Goal: Book appointment/travel/reservation

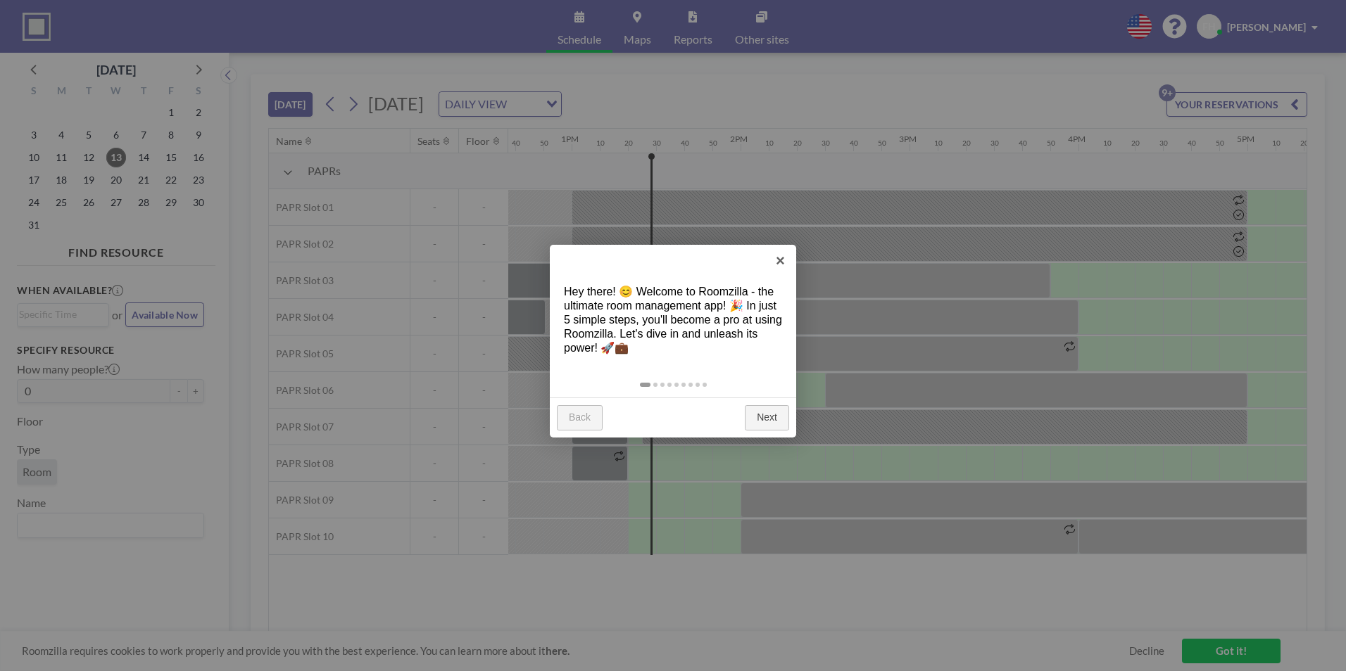
scroll to position [0, 2224]
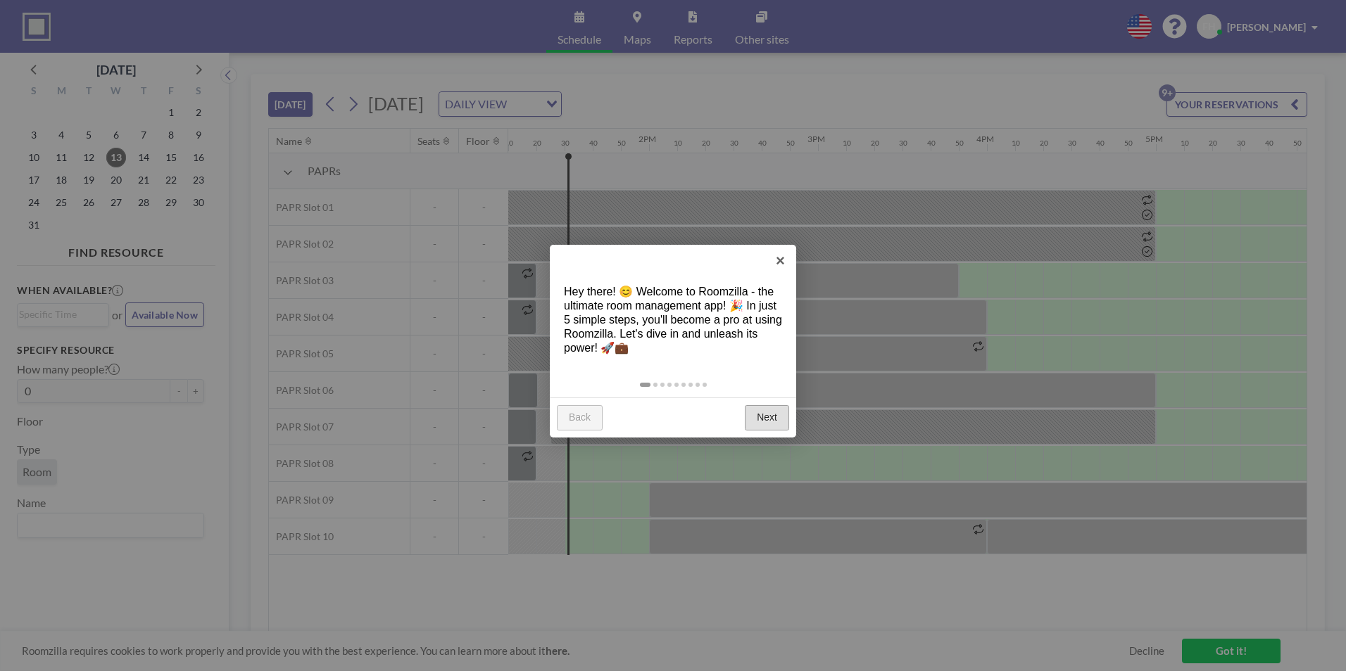
click at [757, 419] on link "Next" at bounding box center [767, 417] width 44 height 25
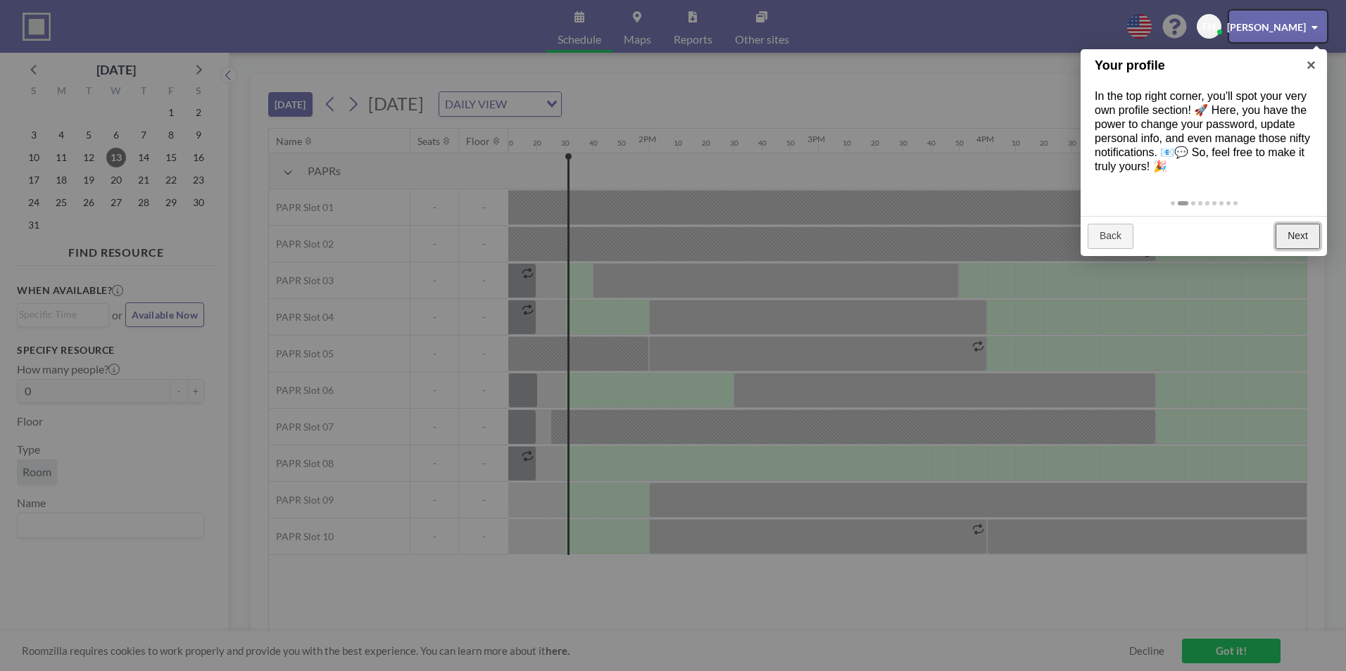
click at [1308, 237] on link "Next" at bounding box center [1297, 236] width 44 height 25
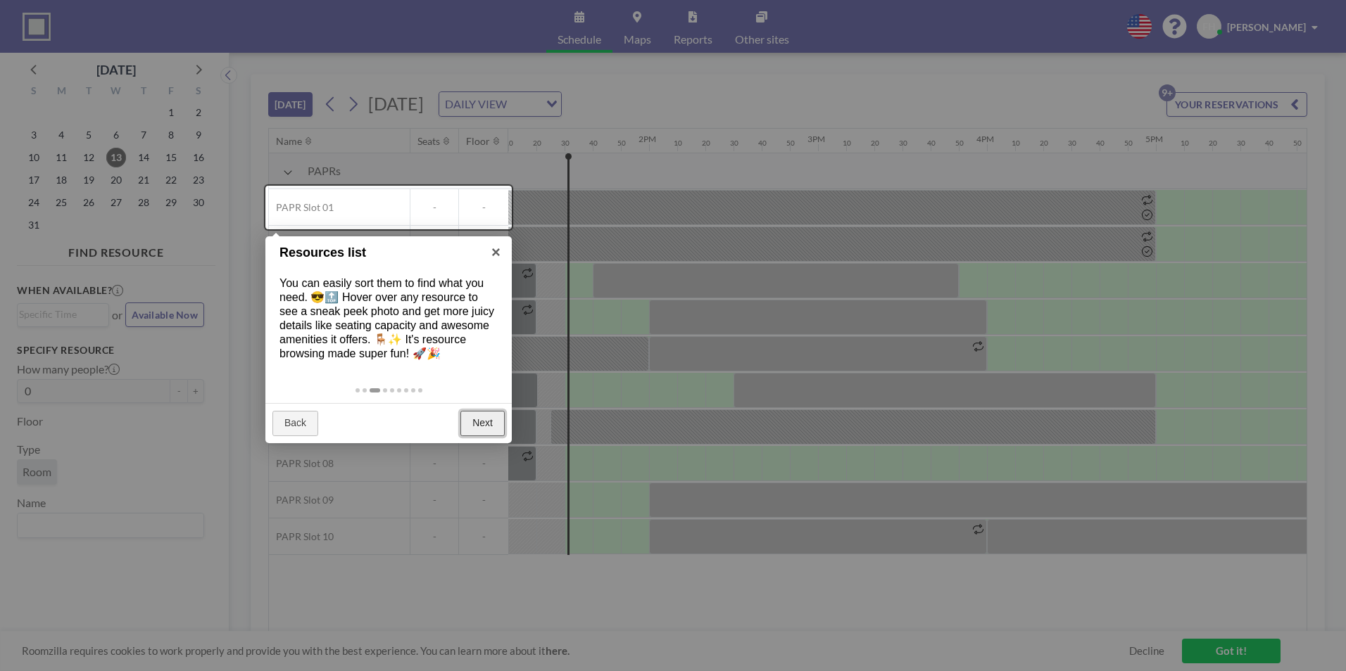
click at [479, 426] on link "Next" at bounding box center [482, 423] width 44 height 25
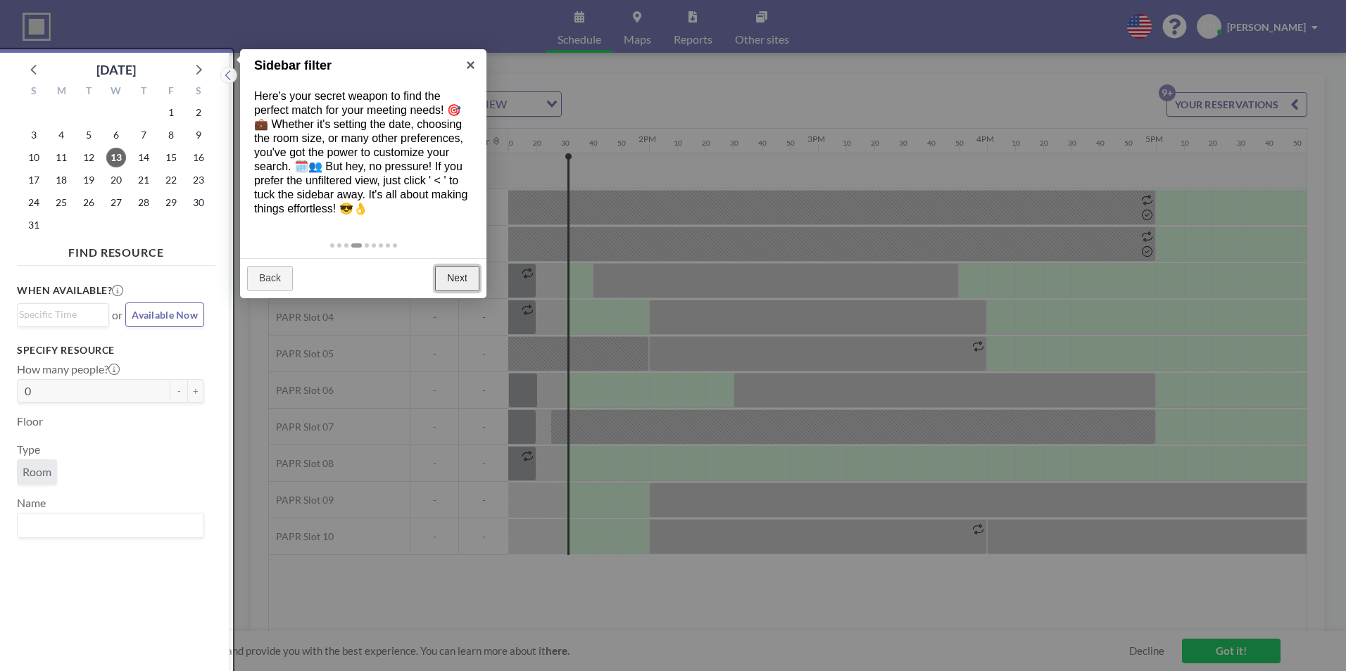
scroll to position [4, 0]
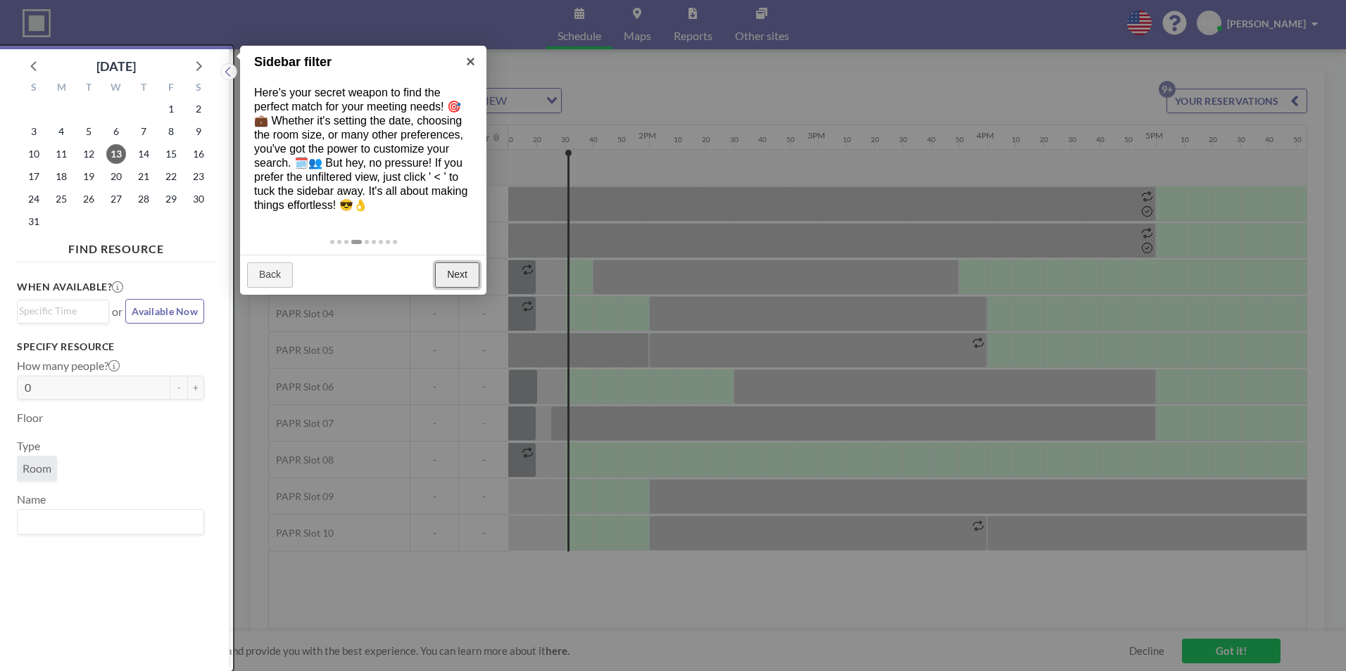
click at [453, 273] on link "Next" at bounding box center [457, 275] width 44 height 25
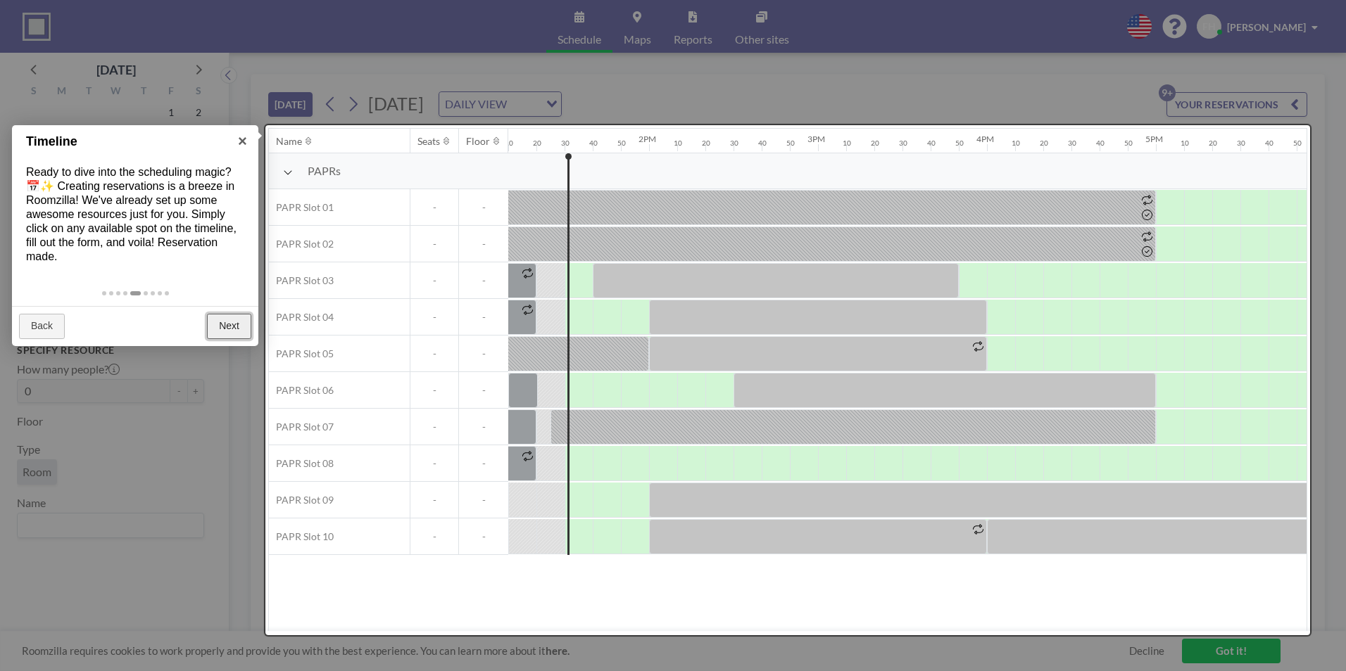
click at [232, 336] on link "Next" at bounding box center [229, 326] width 44 height 25
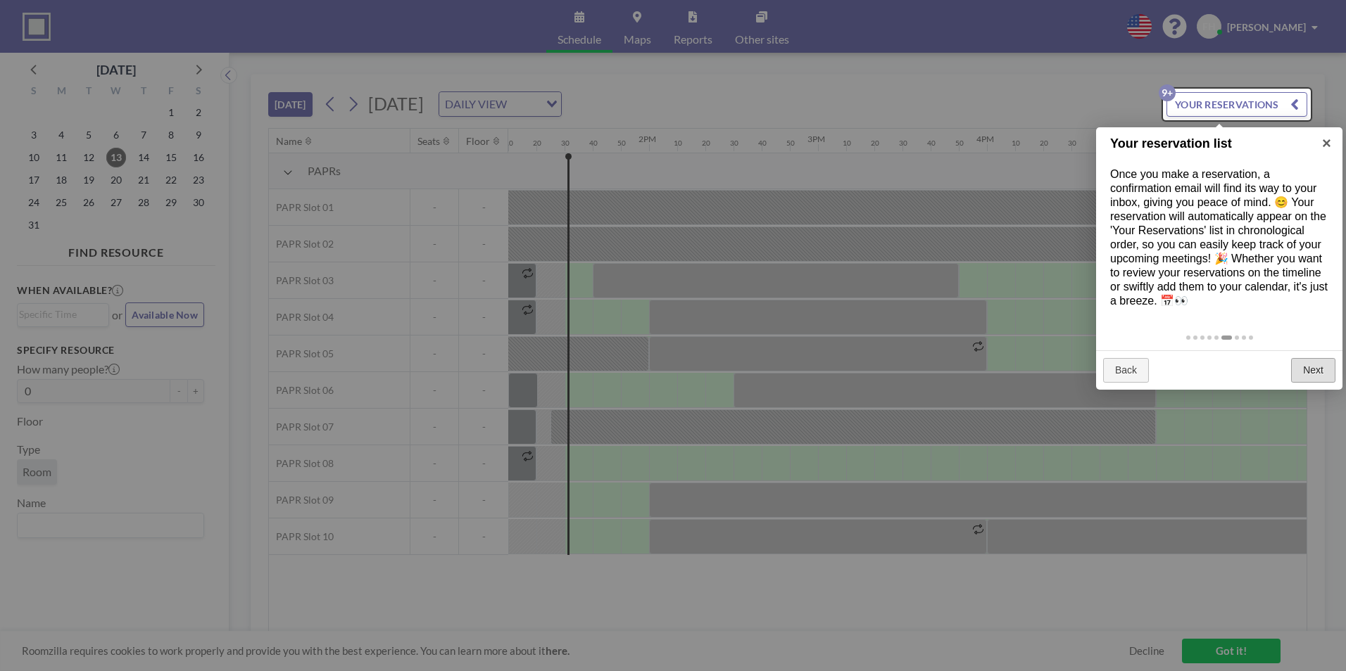
click at [1332, 365] on div "Back Next" at bounding box center [1219, 371] width 246 height 40
click at [1329, 365] on link "Next" at bounding box center [1313, 370] width 44 height 25
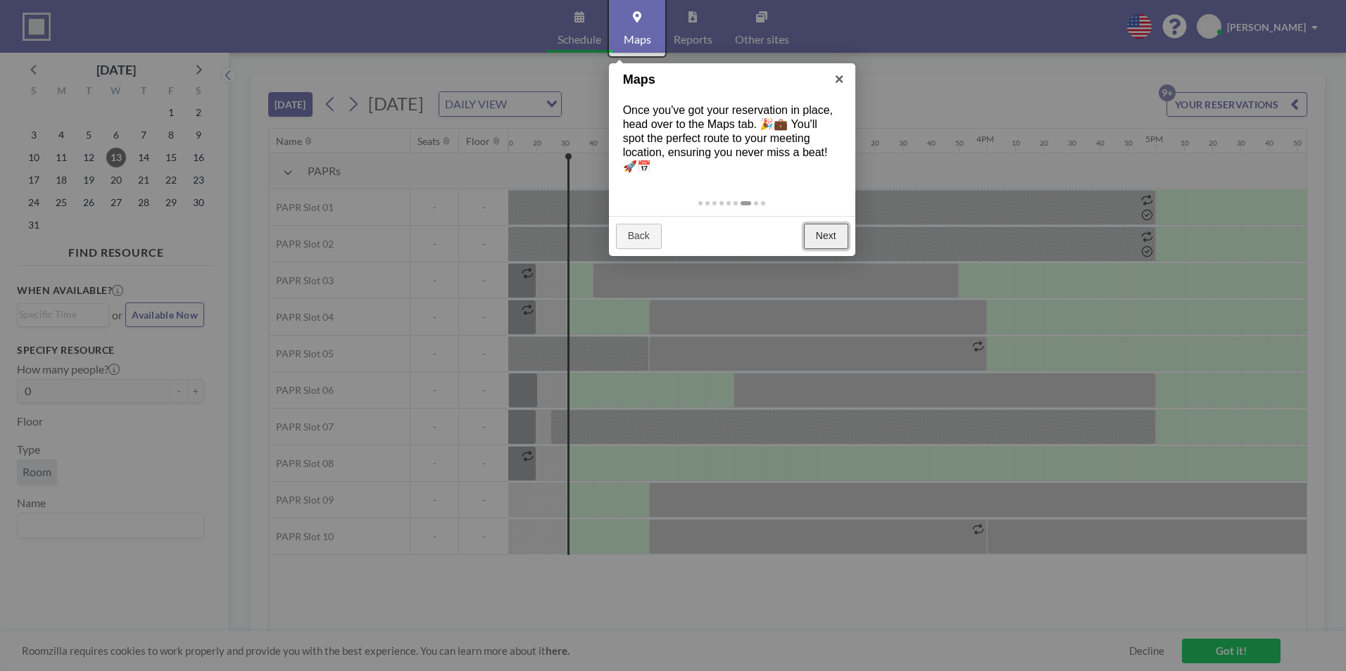
click at [846, 246] on link "Next" at bounding box center [826, 236] width 44 height 25
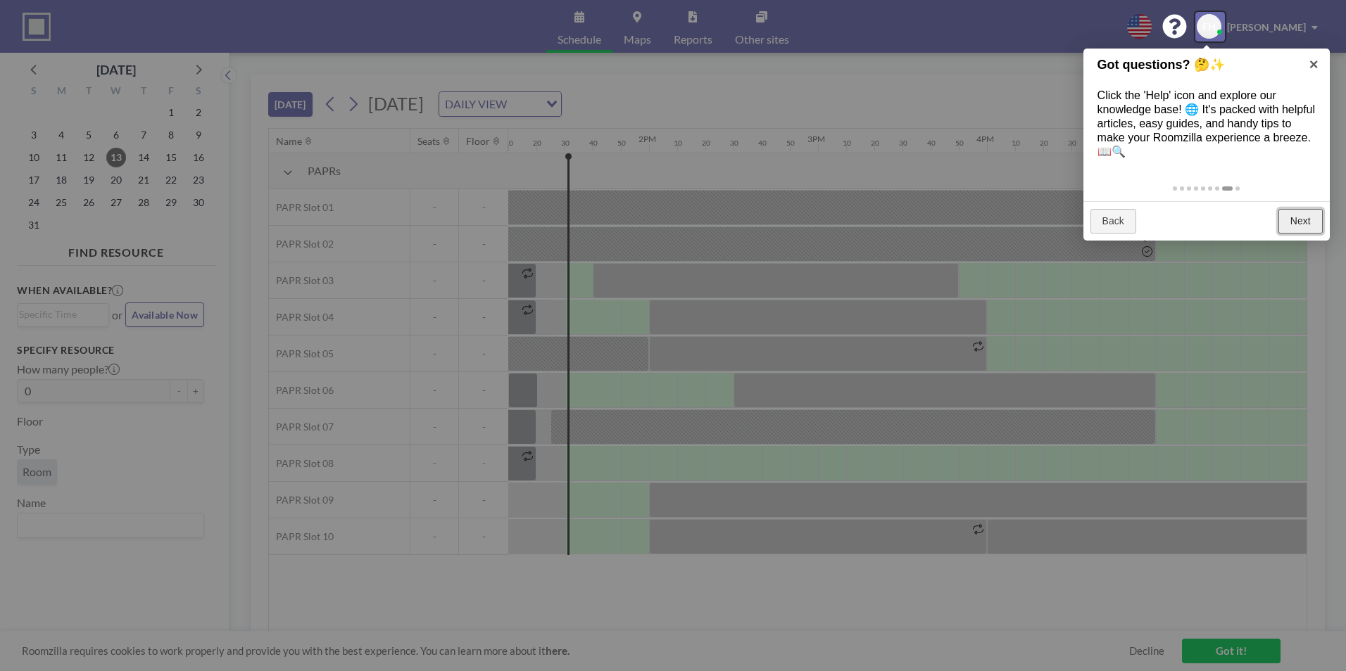
click at [1308, 224] on link "Next" at bounding box center [1300, 221] width 44 height 25
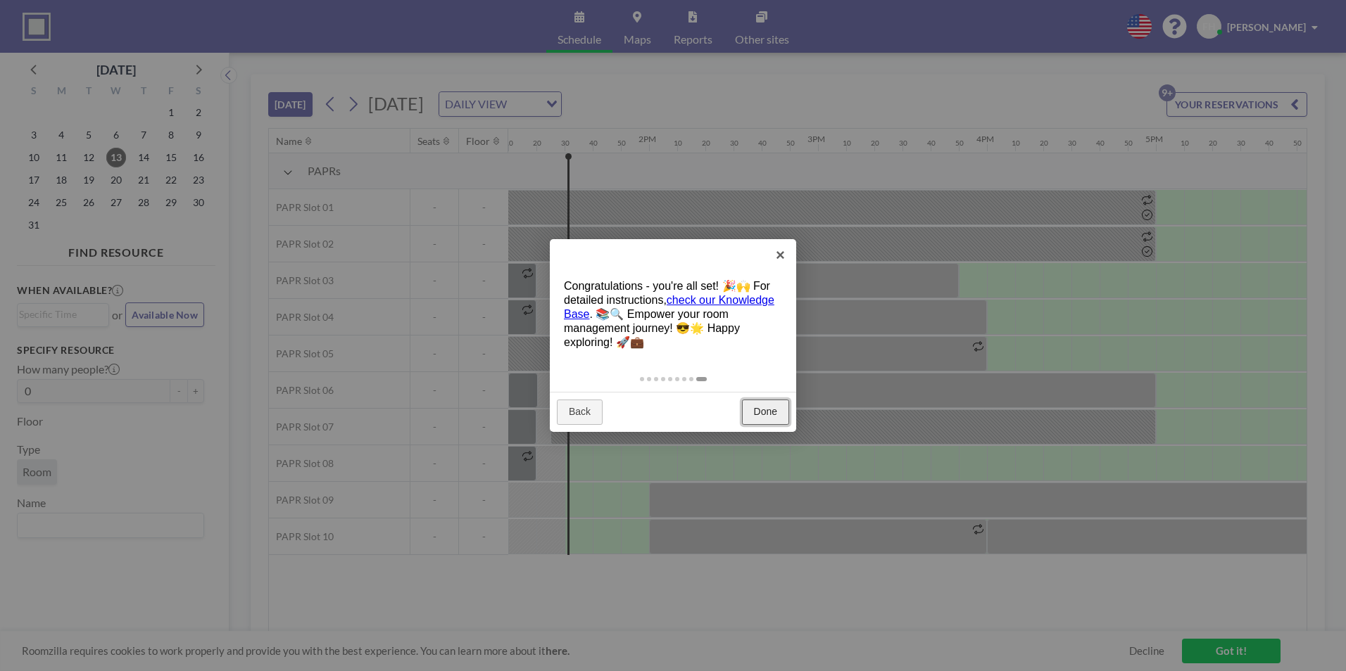
click at [755, 402] on link "Done" at bounding box center [765, 412] width 47 height 25
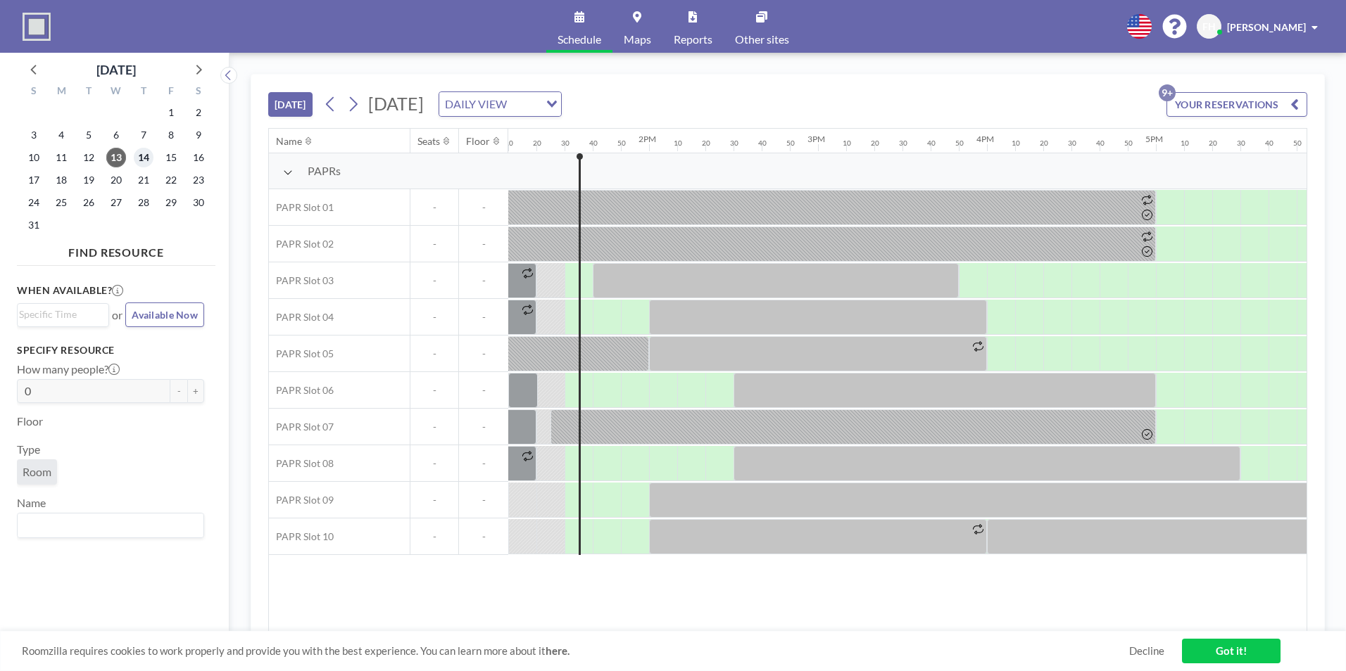
click at [139, 159] on span "14" at bounding box center [144, 158] width 20 height 20
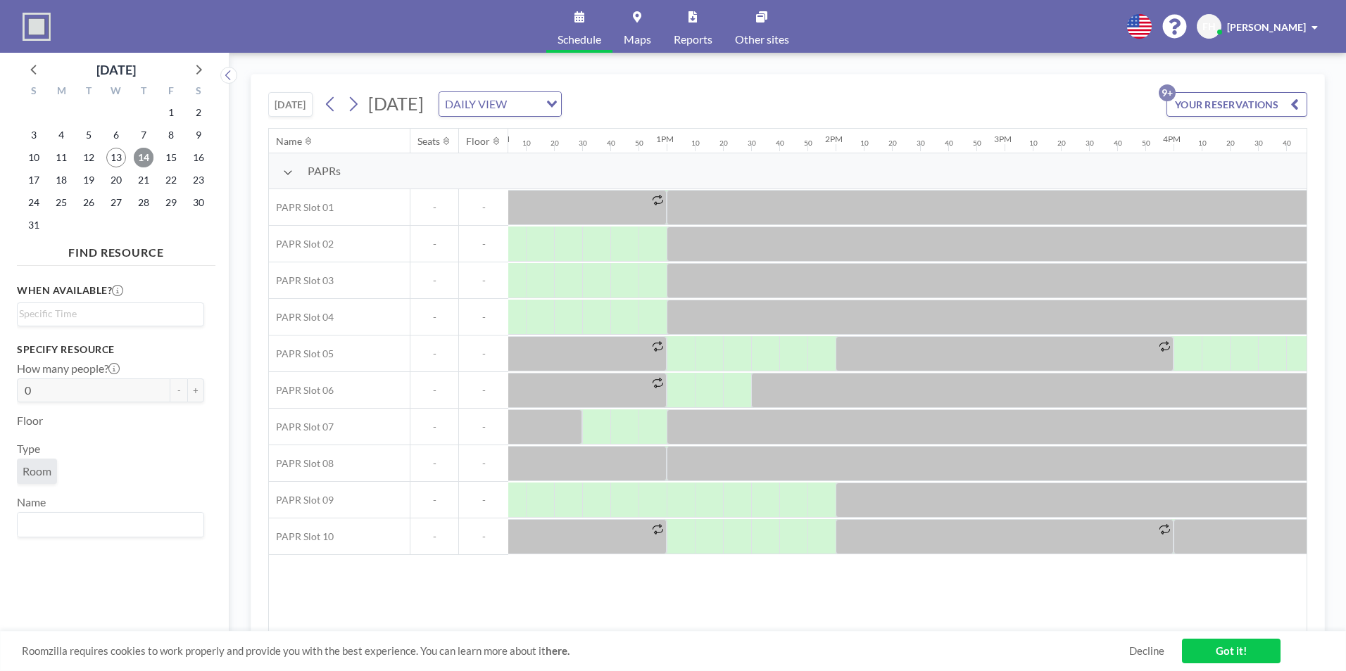
scroll to position [0, 2195]
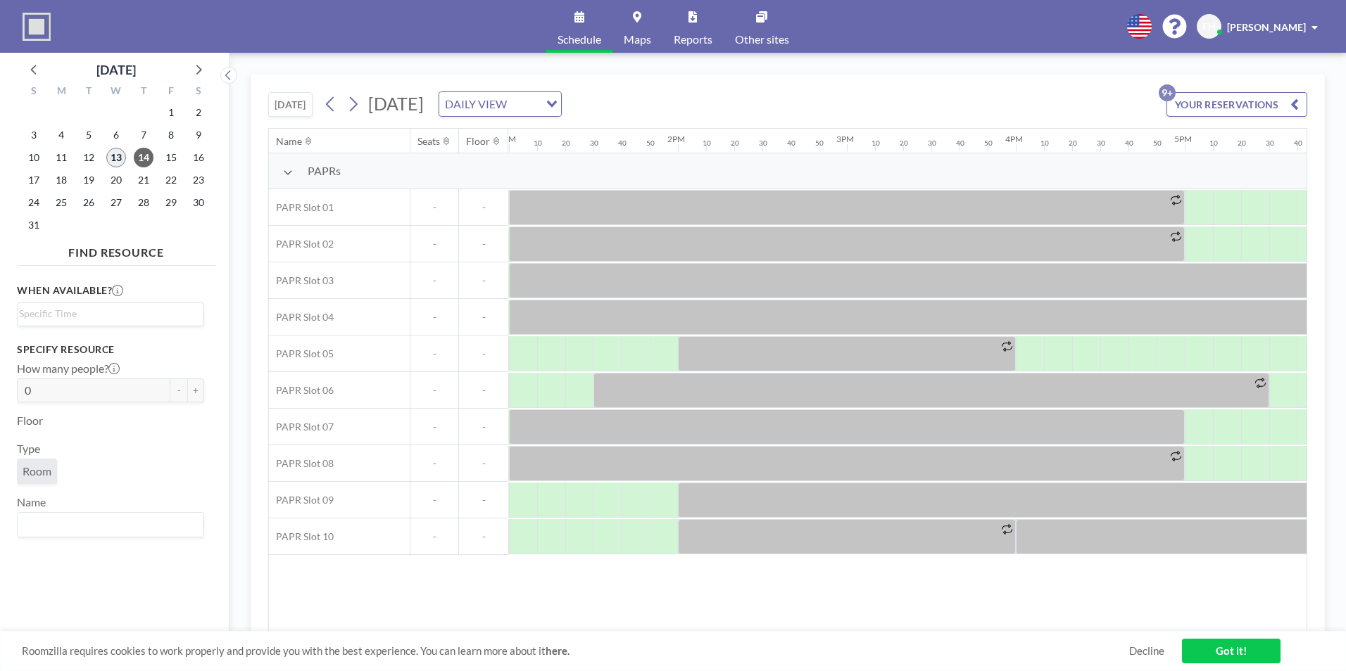
click at [106, 158] on span "13" at bounding box center [116, 158] width 20 height 20
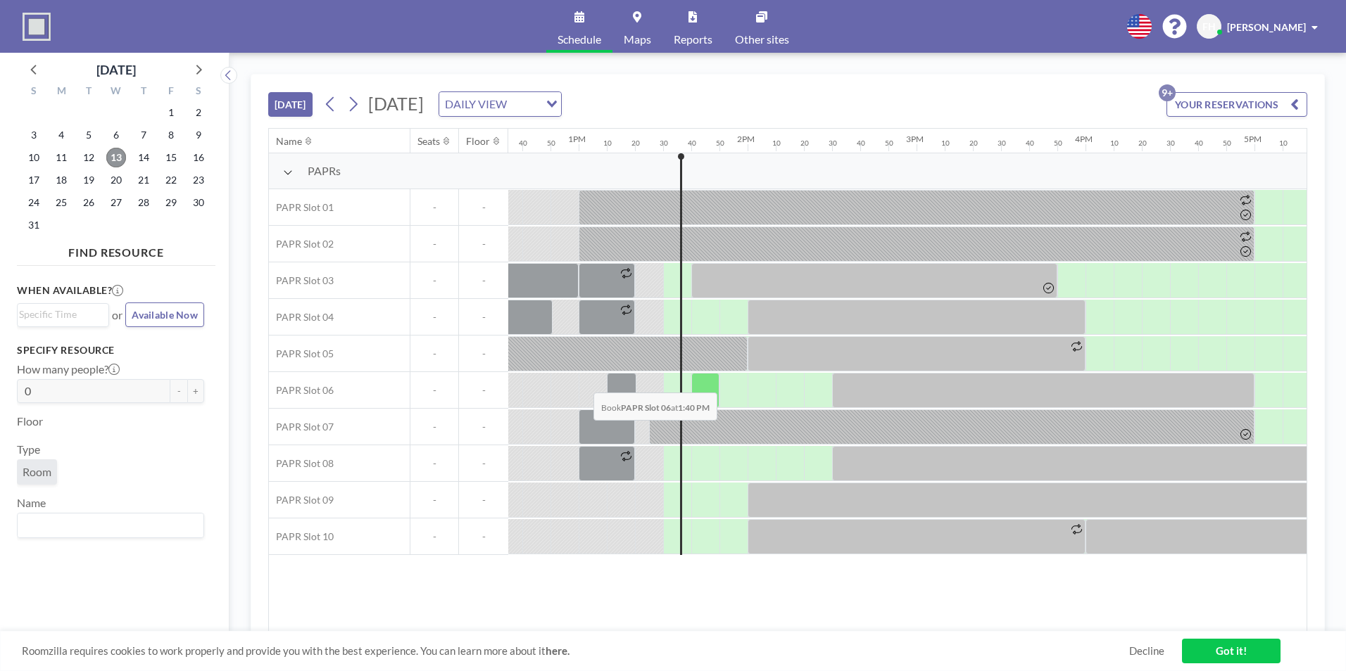
scroll to position [0, 2252]
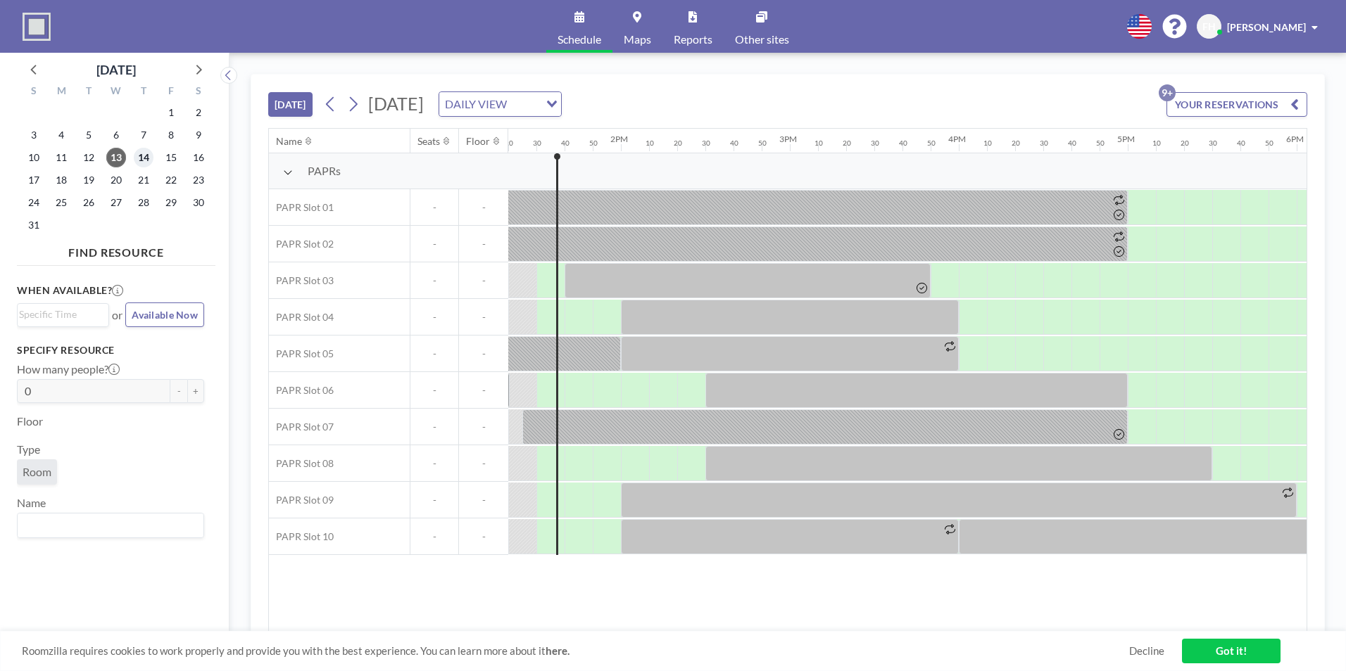
click at [137, 156] on span "14" at bounding box center [144, 158] width 20 height 20
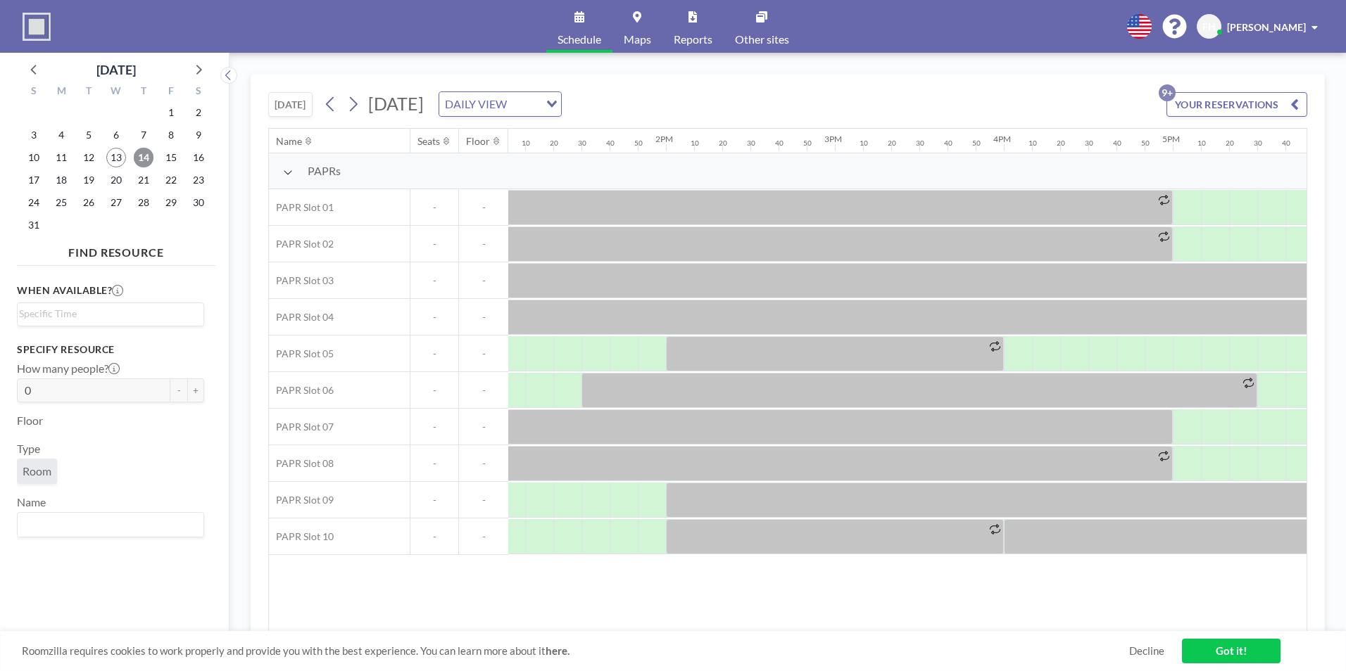
scroll to position [0, 2162]
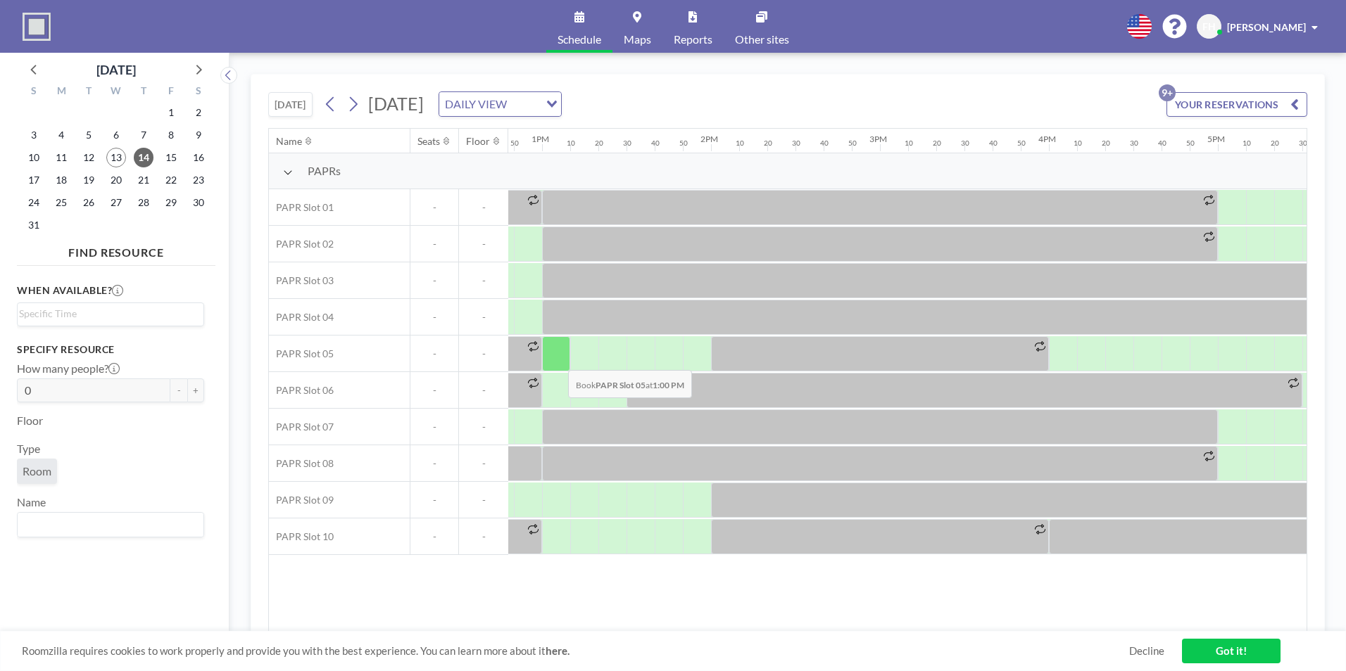
click at [557, 360] on div at bounding box center [556, 353] width 28 height 35
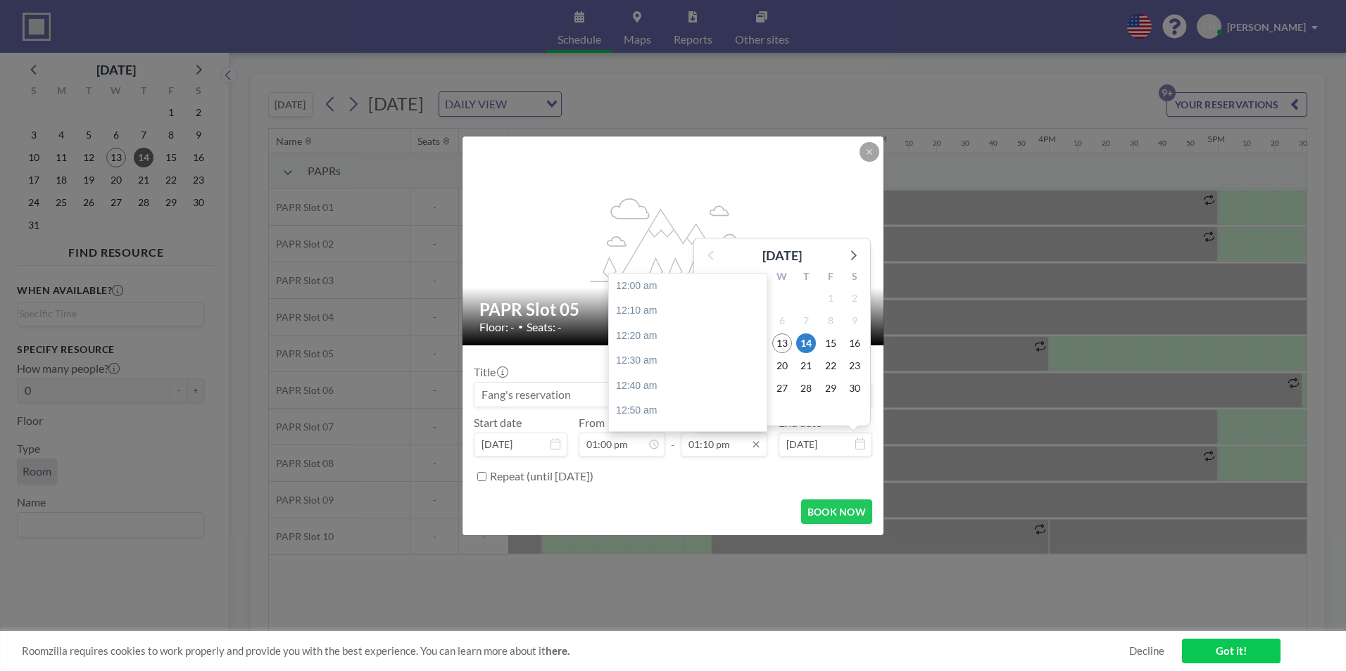
scroll to position [1979, 0]
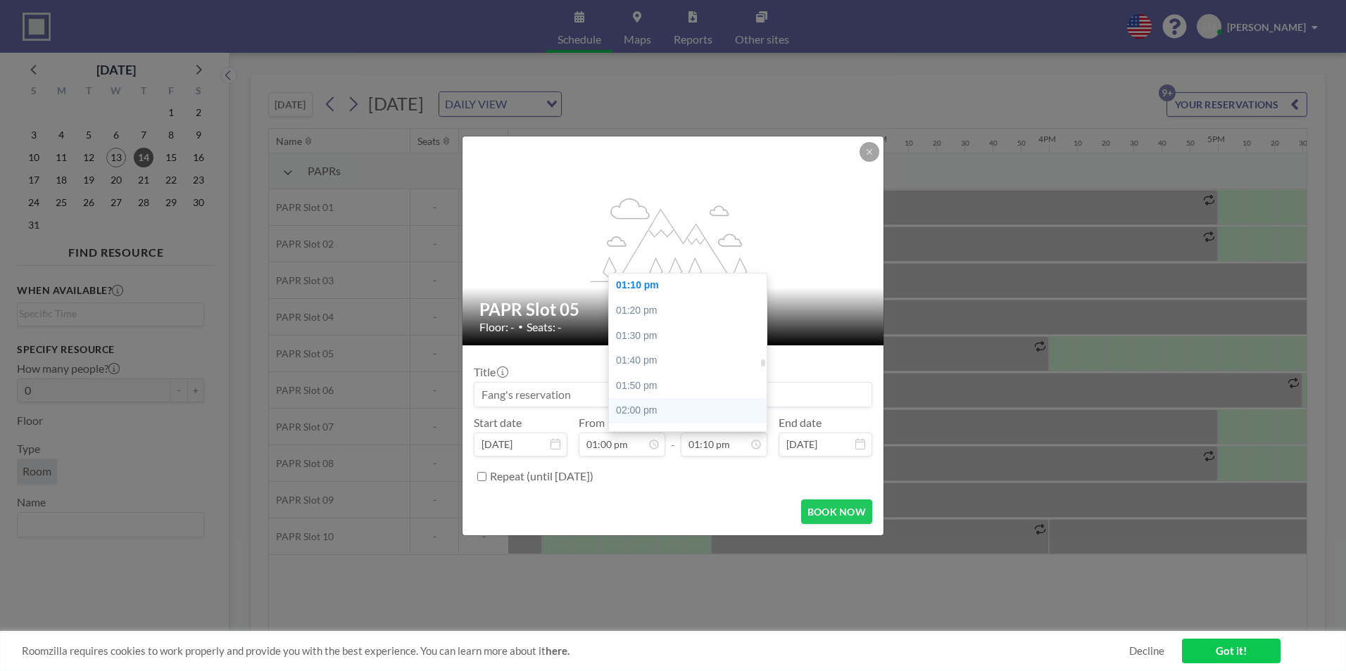
click at [659, 404] on div "02:00 pm" at bounding box center [691, 410] width 165 height 25
type input "02:00 pm"
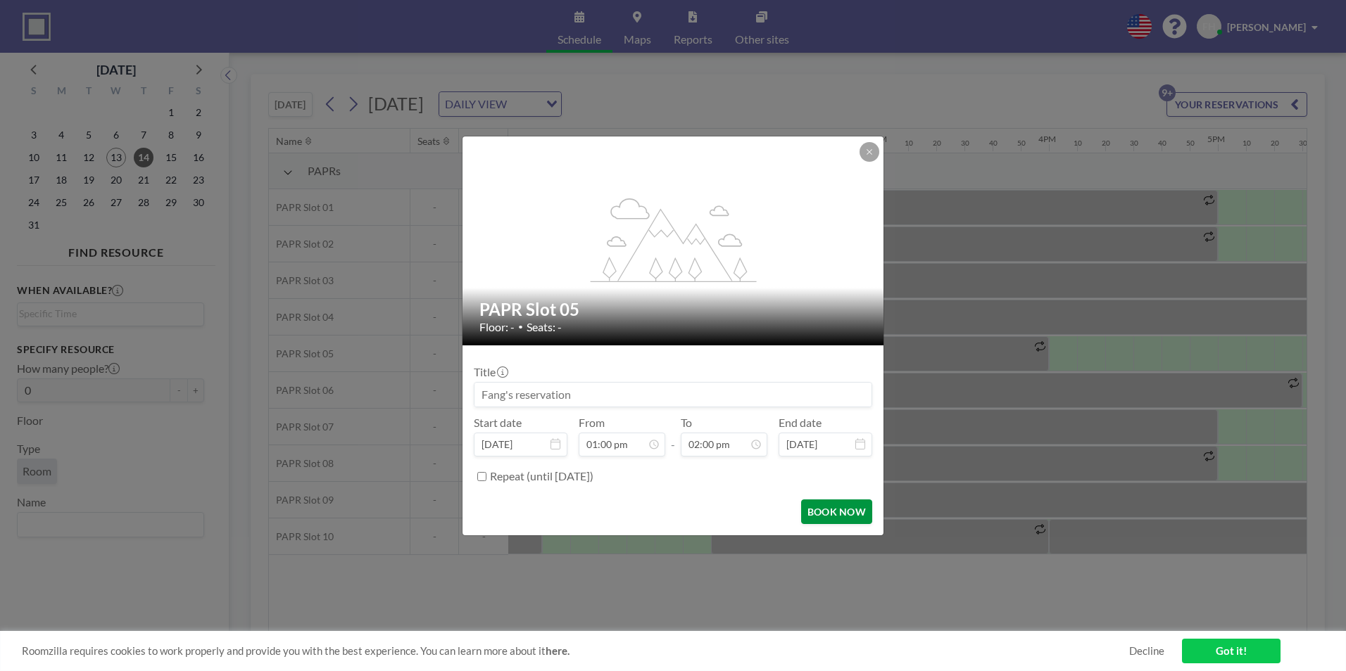
scroll to position [2104, 0]
click at [835, 512] on button "BOOK NOW" at bounding box center [836, 512] width 71 height 25
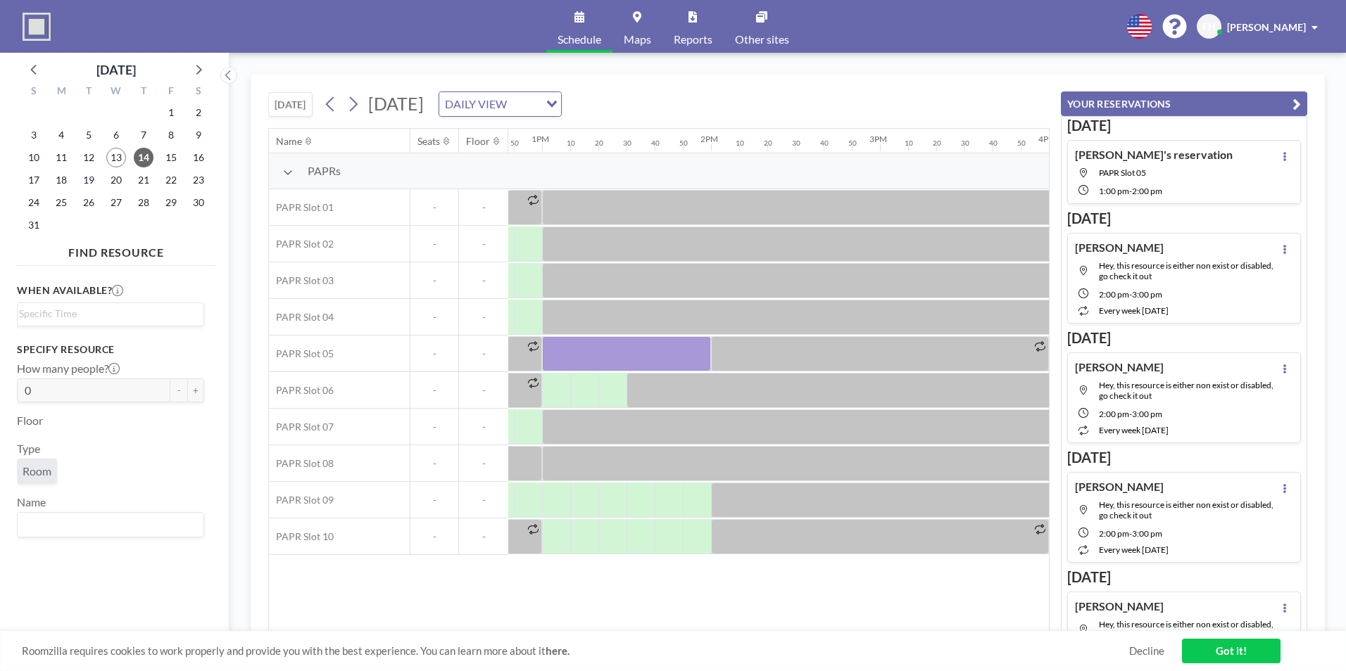
click at [778, 624] on div "Name Seats Floor 12AM 10 20 30 40 50 1AM 10 20 30 40 50 2AM 10 20 30 40 50 3AM …" at bounding box center [659, 380] width 780 height 503
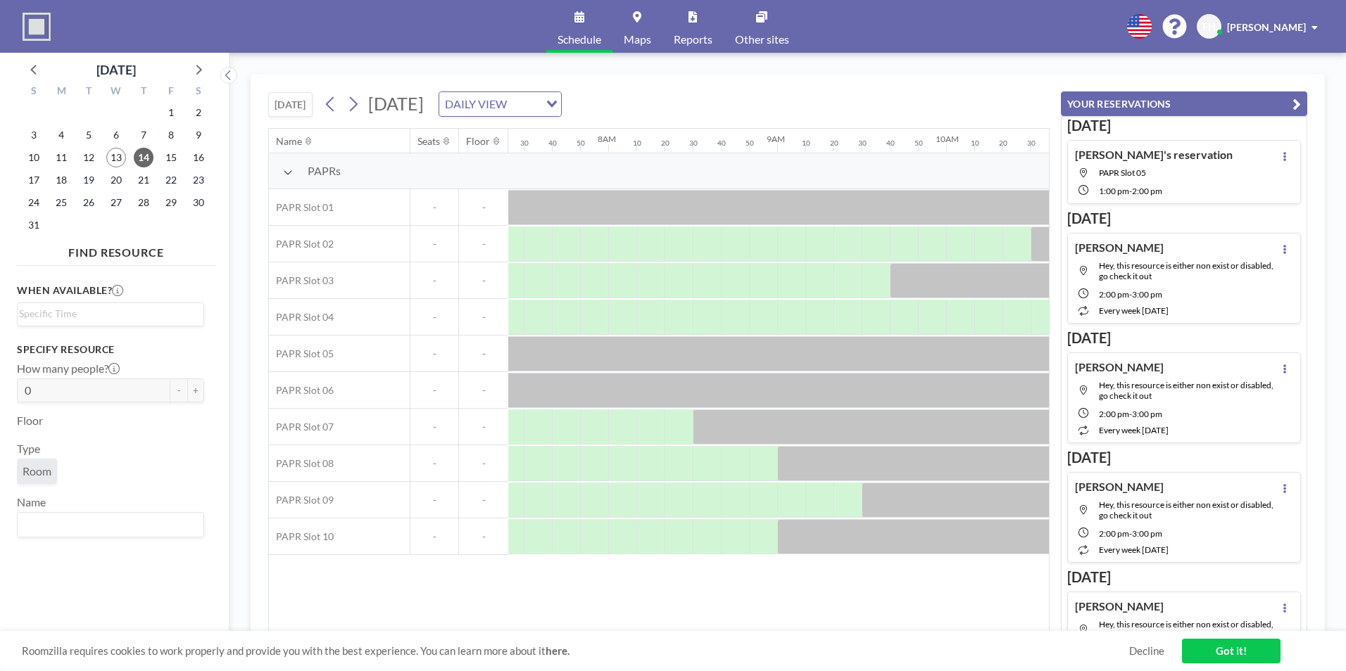
scroll to position [0, 1403]
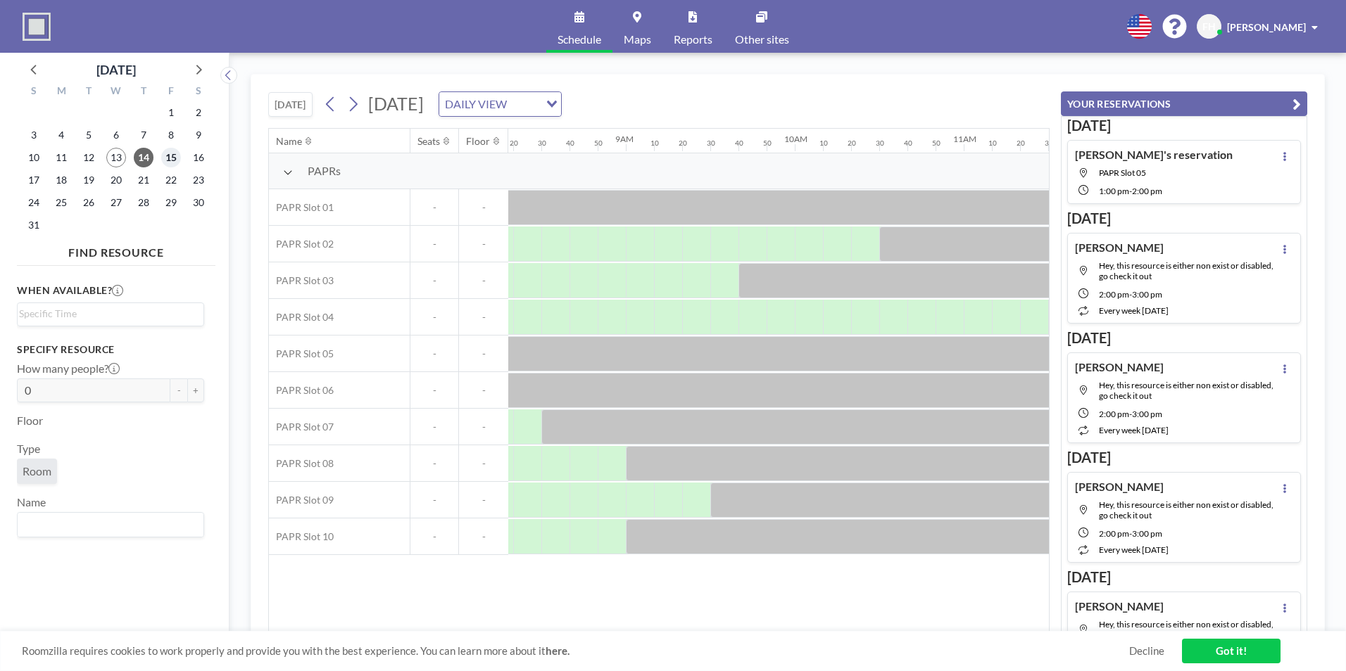
click at [166, 162] on span "15" at bounding box center [171, 158] width 20 height 20
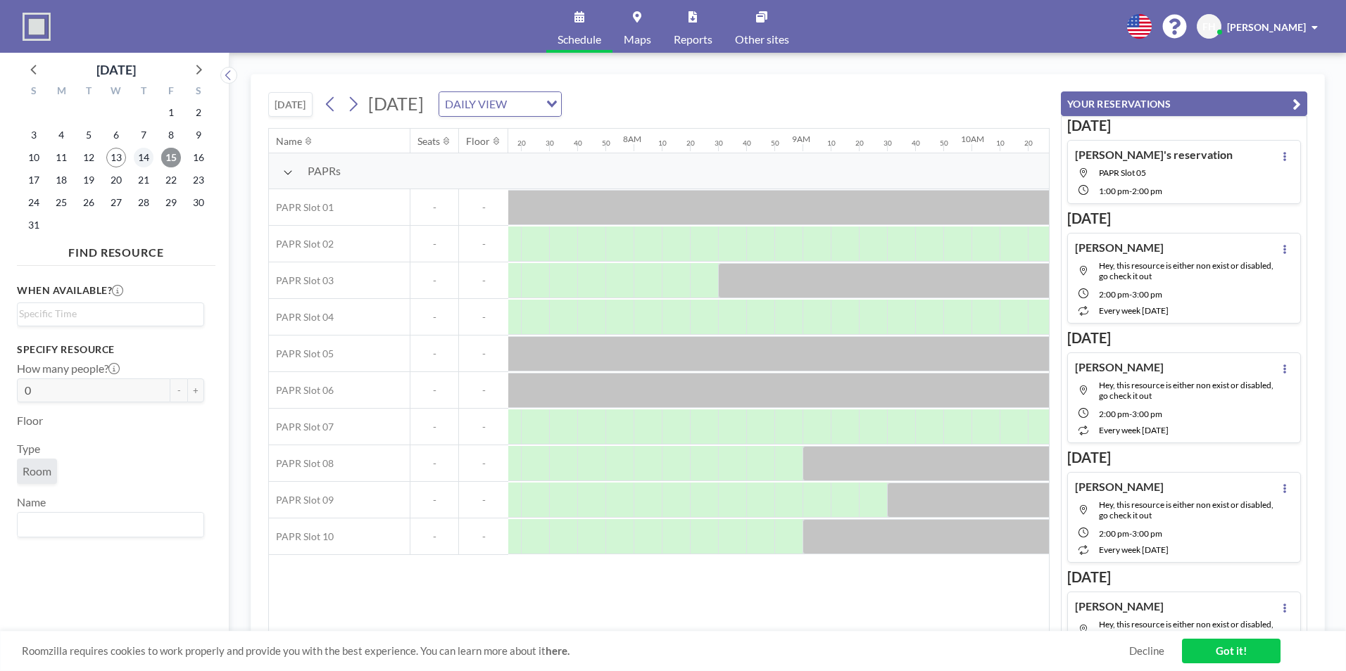
scroll to position [0, 1323]
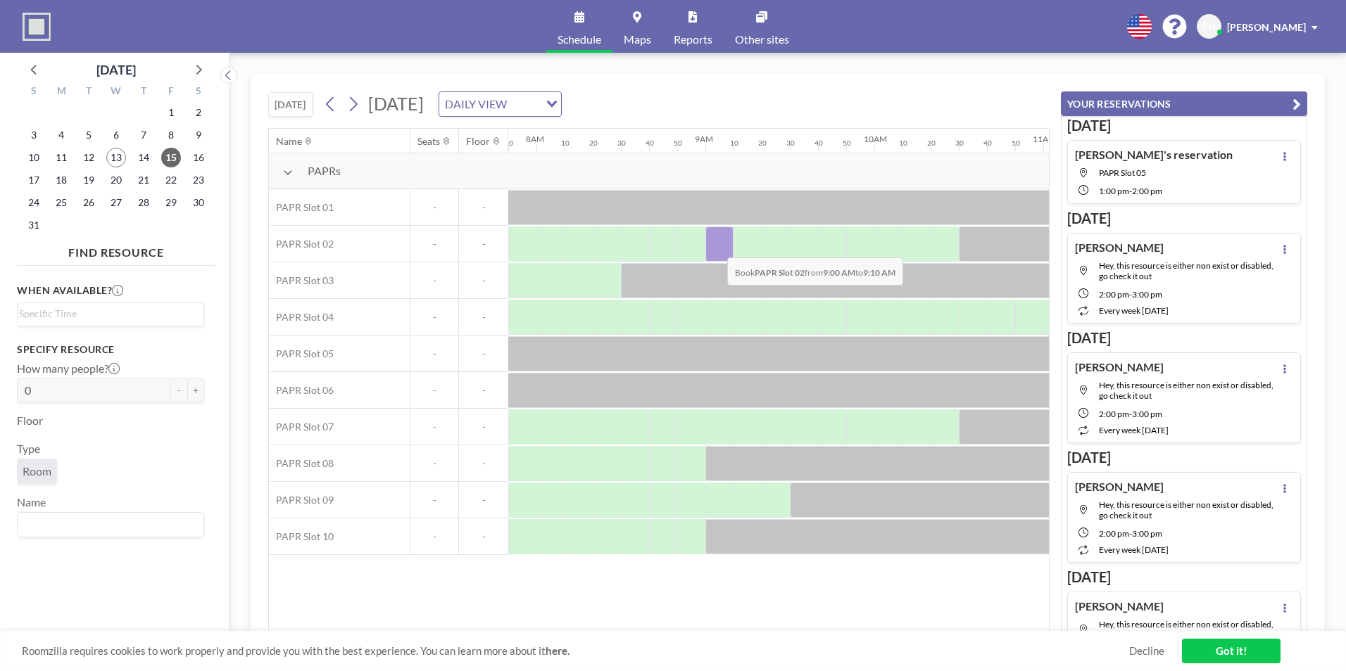
click at [716, 247] on div at bounding box center [719, 244] width 28 height 35
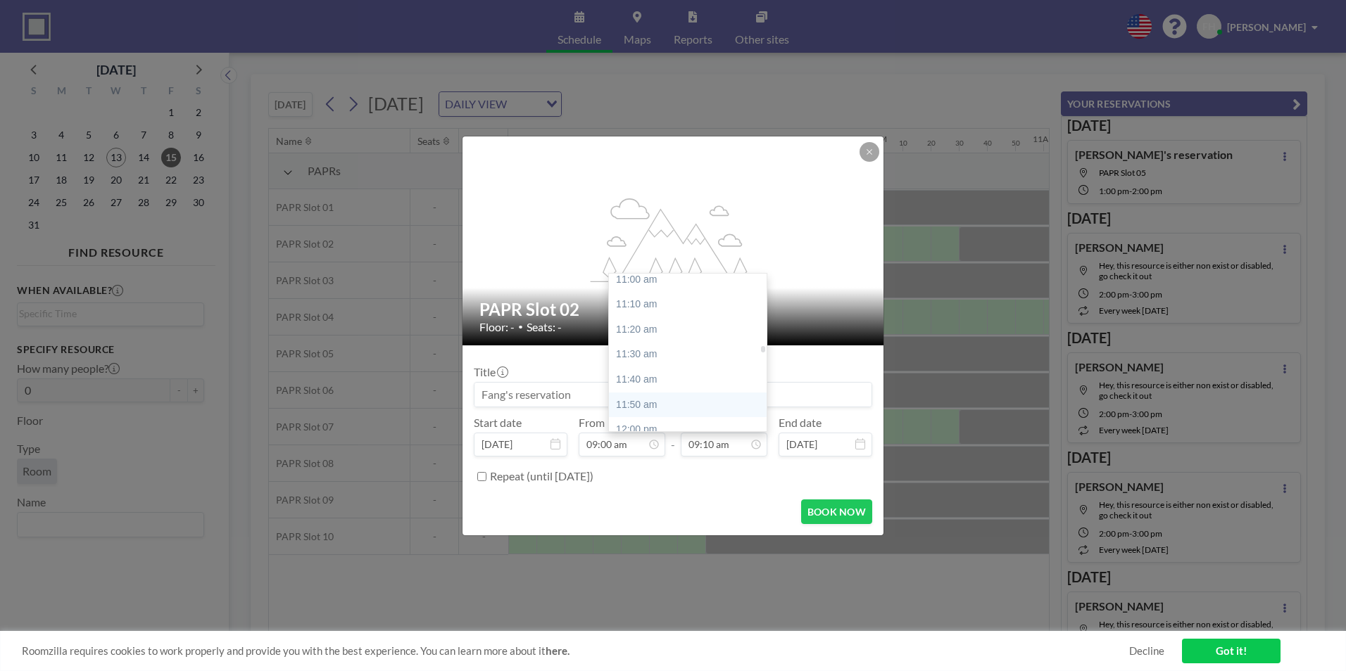
scroll to position [1589, 0]
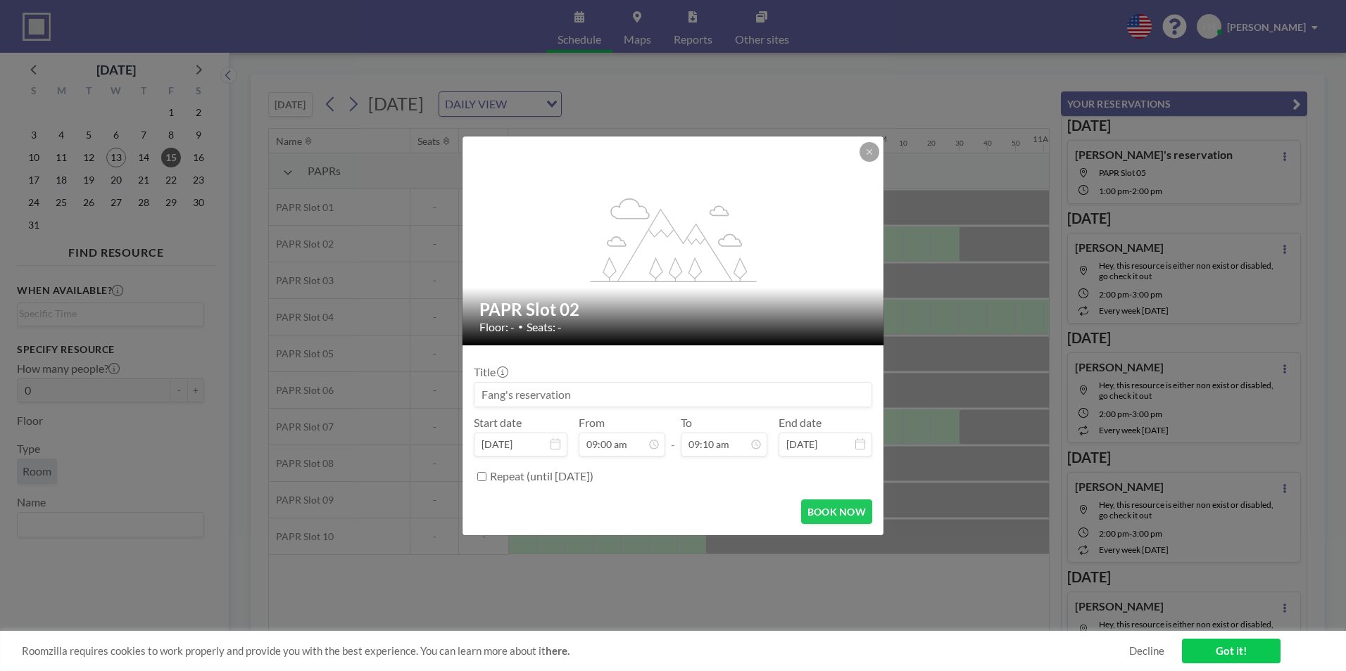
click at [943, 241] on div "flex-grow: 1.2; PAPR Slot 02 Floor: - • Seats: - Title Start date [DATE] From 0…" at bounding box center [673, 335] width 1346 height 671
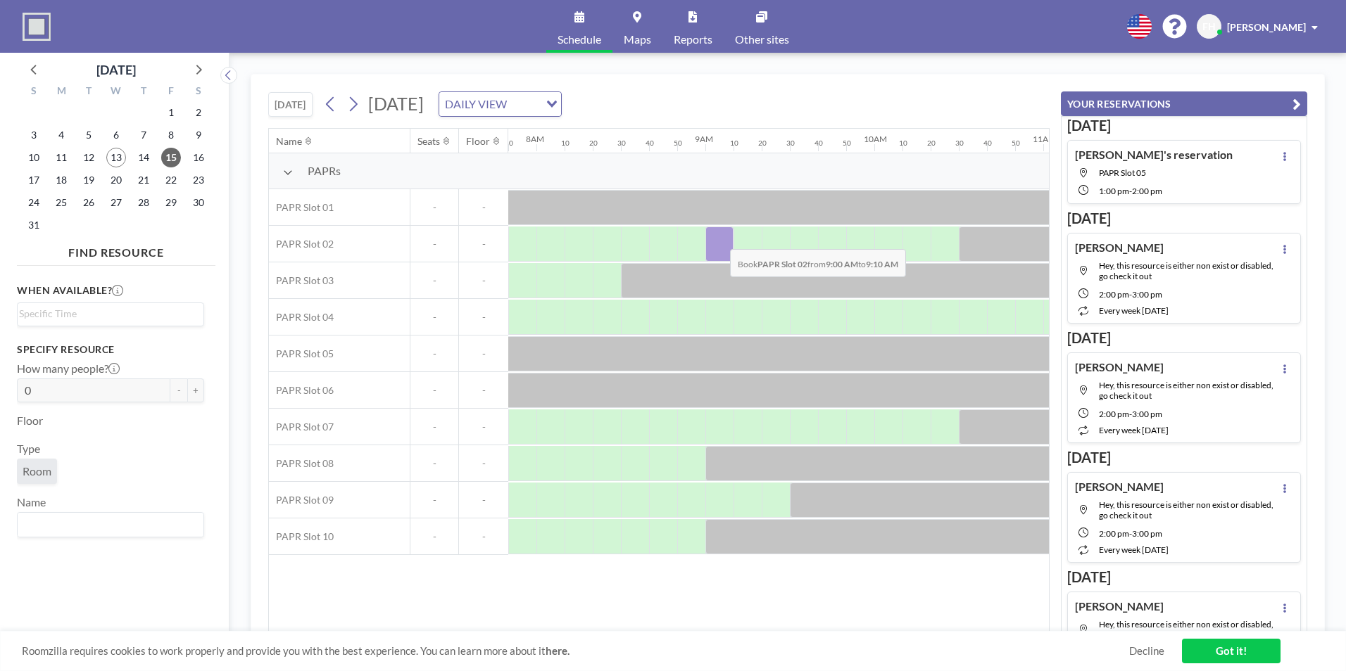
click at [719, 239] on div at bounding box center [719, 244] width 28 height 35
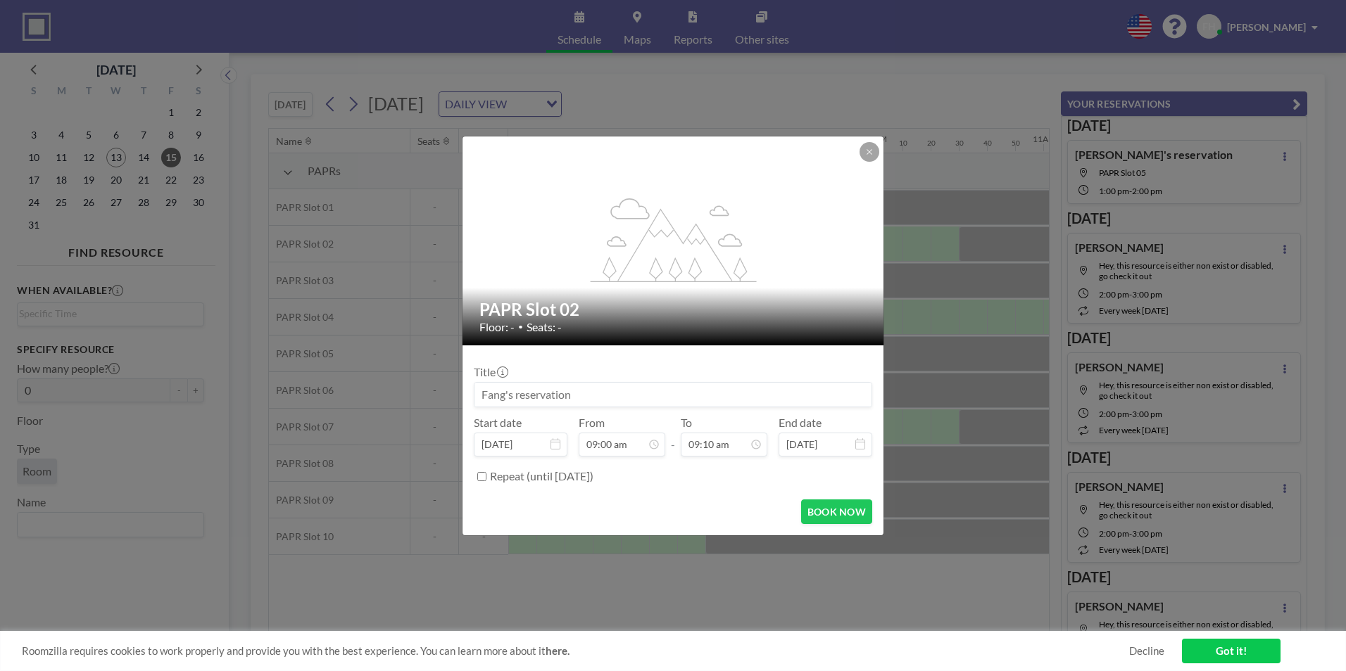
scroll to position [1378, 0]
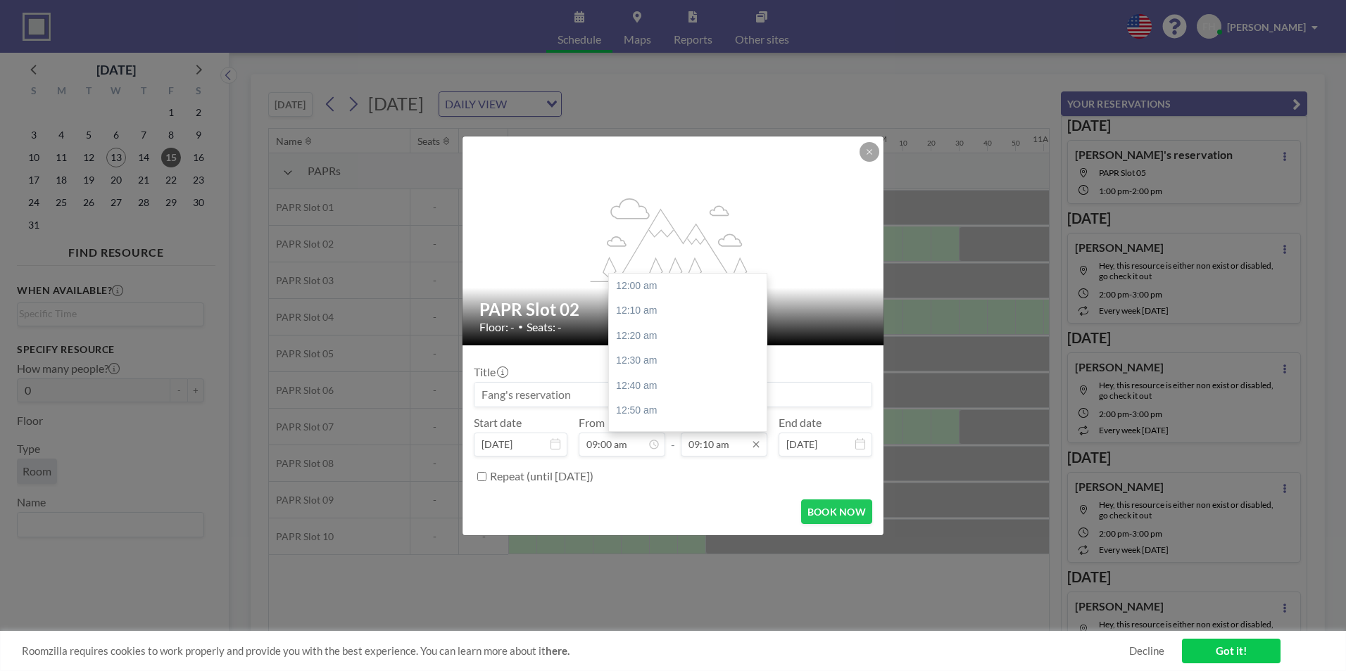
click at [733, 453] on input "09:10 am" at bounding box center [724, 445] width 87 height 24
click at [648, 415] on div "10:30 am" at bounding box center [691, 415] width 165 height 25
type input "10:30 am"
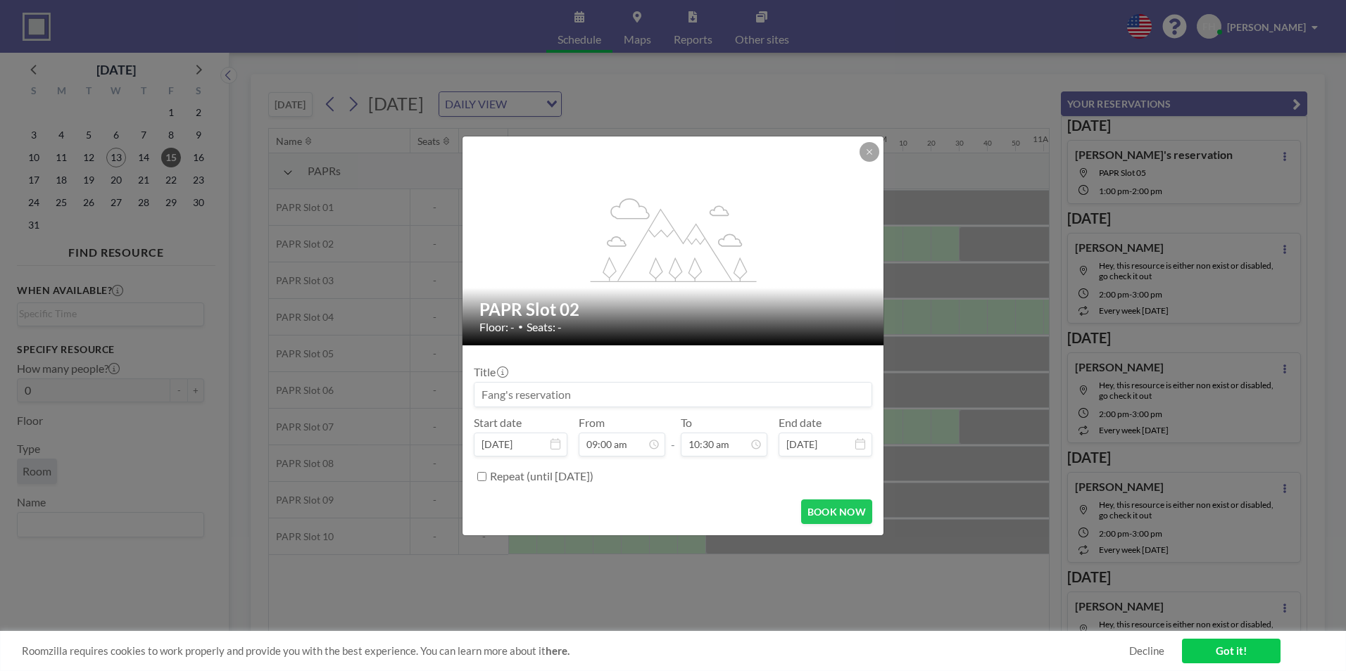
click at [547, 402] on input at bounding box center [672, 395] width 397 height 24
click at [482, 479] on input "Repeat (until [DATE])" at bounding box center [481, 476] width 9 height 9
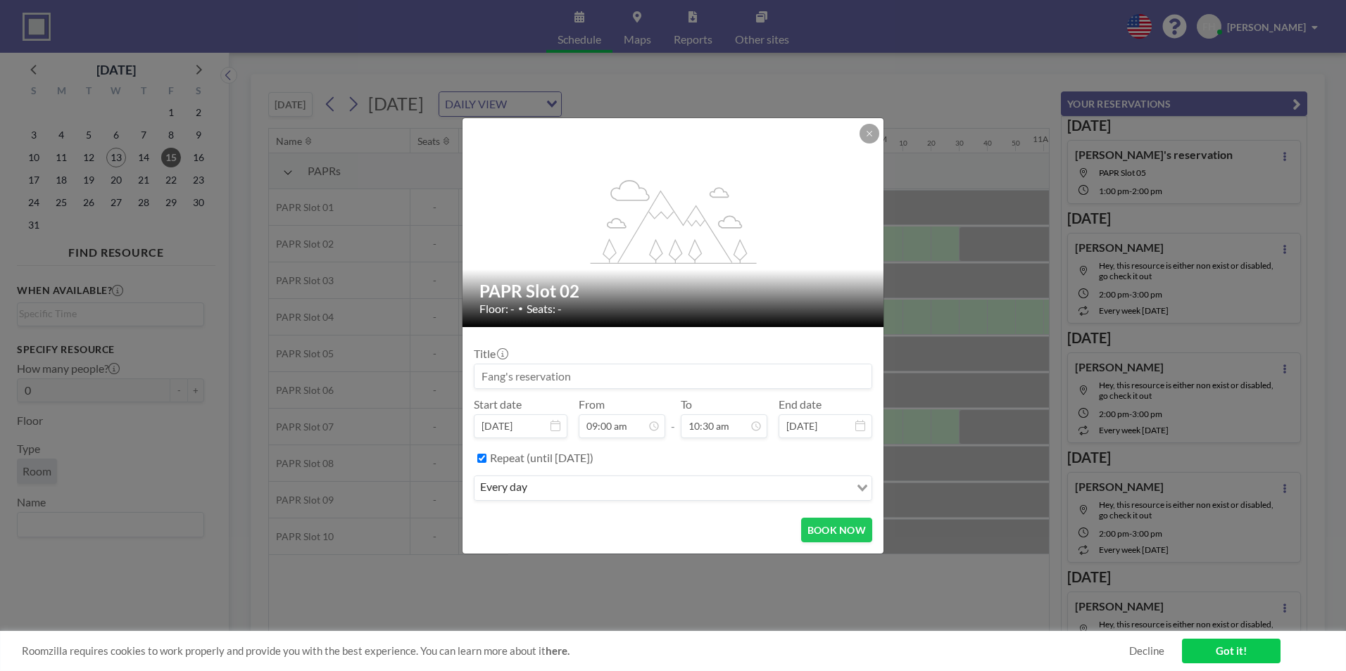
click at [517, 484] on div "every day" at bounding box center [661, 486] width 375 height 21
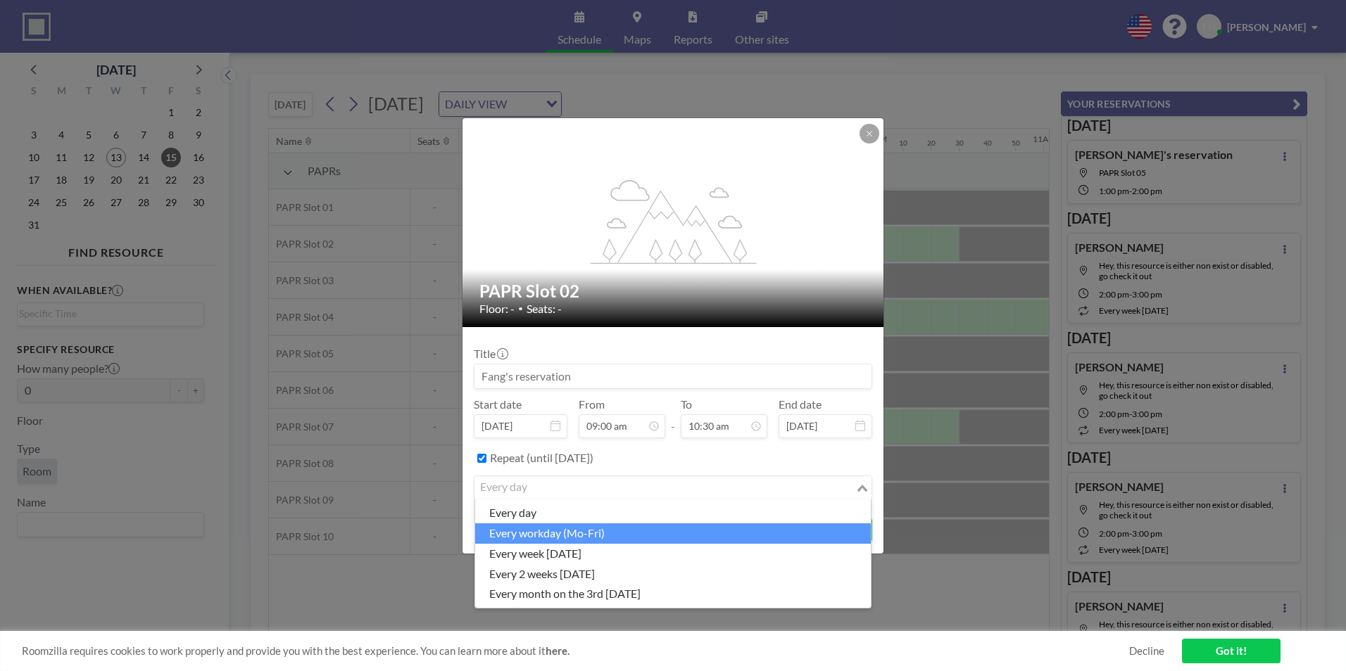
click at [545, 532] on li "every workday (Mo-Fri)" at bounding box center [673, 534] width 396 height 20
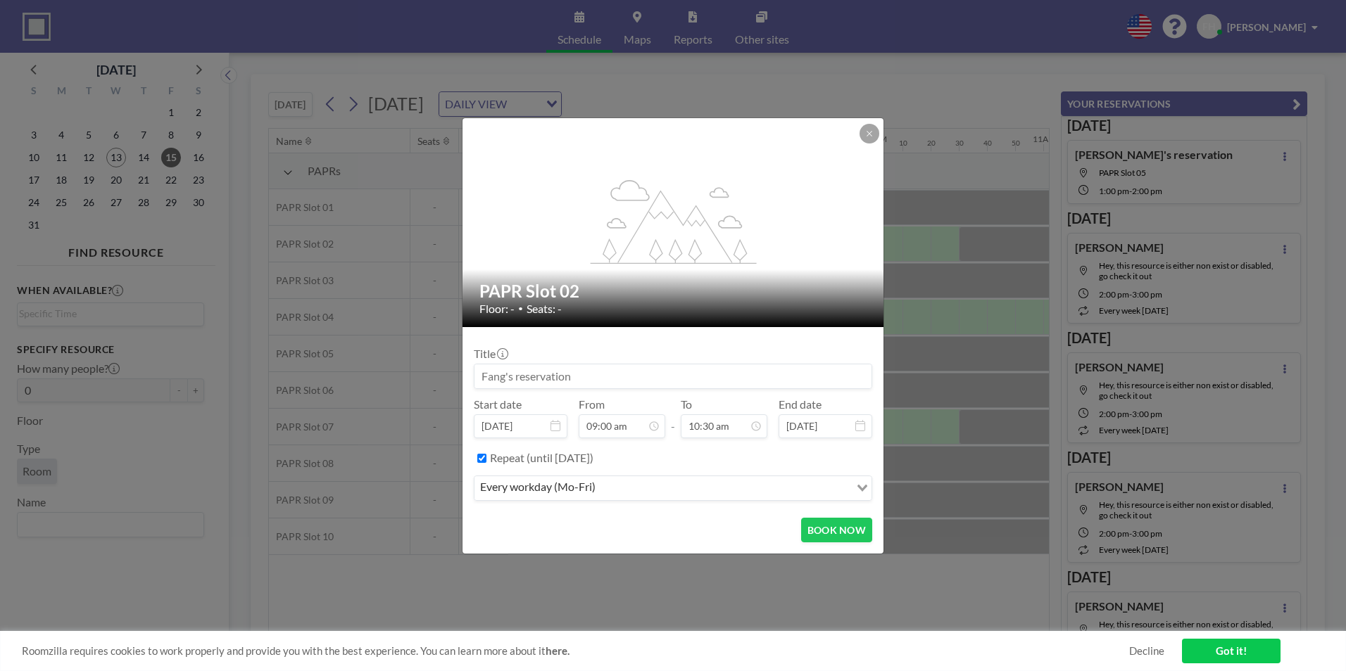
click at [583, 461] on label "Repeat (until [DATE])" at bounding box center [541, 458] width 103 height 14
click at [486, 461] on input "Repeat (until [DATE])" at bounding box center [481, 458] width 9 height 9
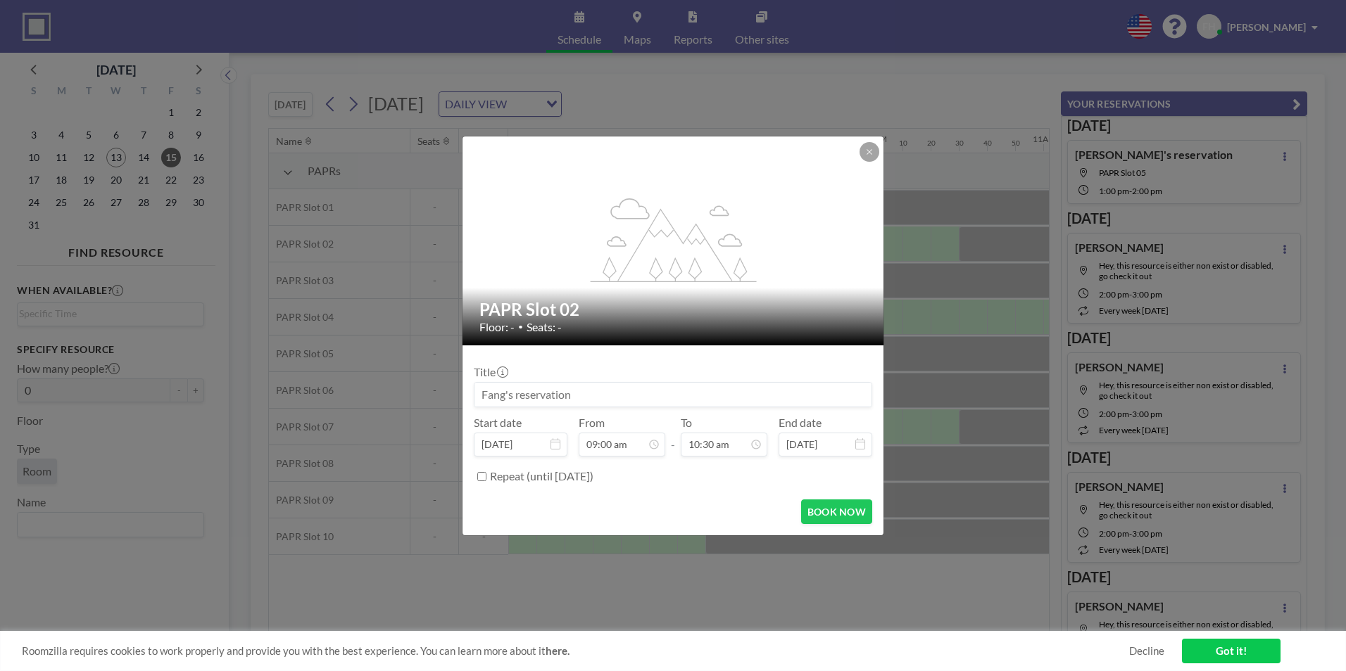
click at [564, 481] on label "Repeat (until [DATE])" at bounding box center [541, 476] width 103 height 14
click at [486, 481] on input "Repeat (until [DATE])" at bounding box center [481, 476] width 9 height 9
checkbox input "true"
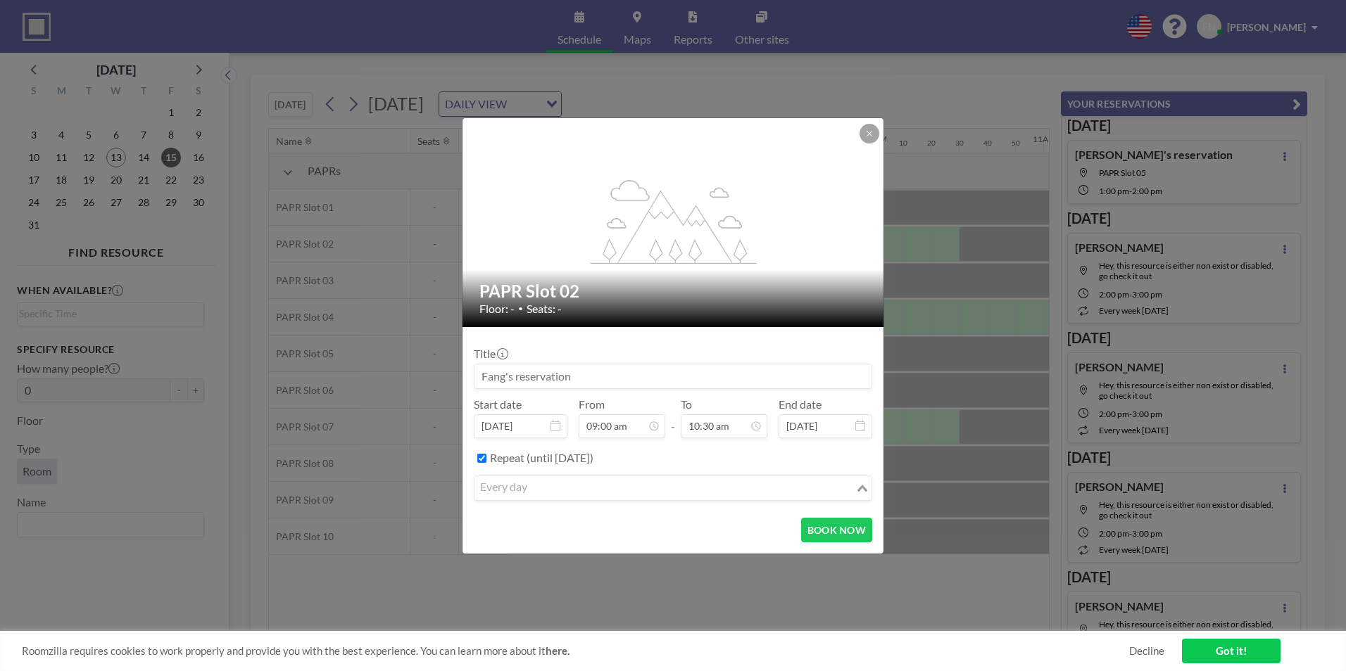
click at [565, 483] on input "Search for option" at bounding box center [665, 488] width 378 height 18
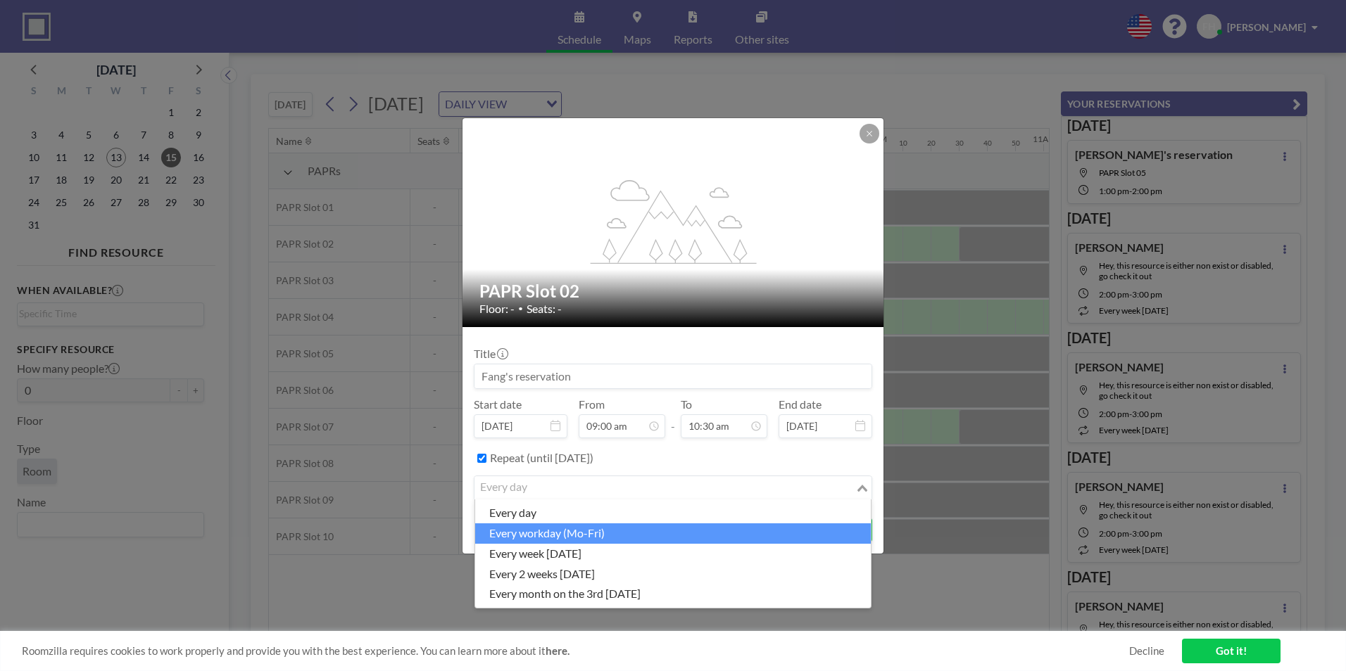
click at [568, 533] on li "every workday (Mo-Fri)" at bounding box center [673, 534] width 396 height 20
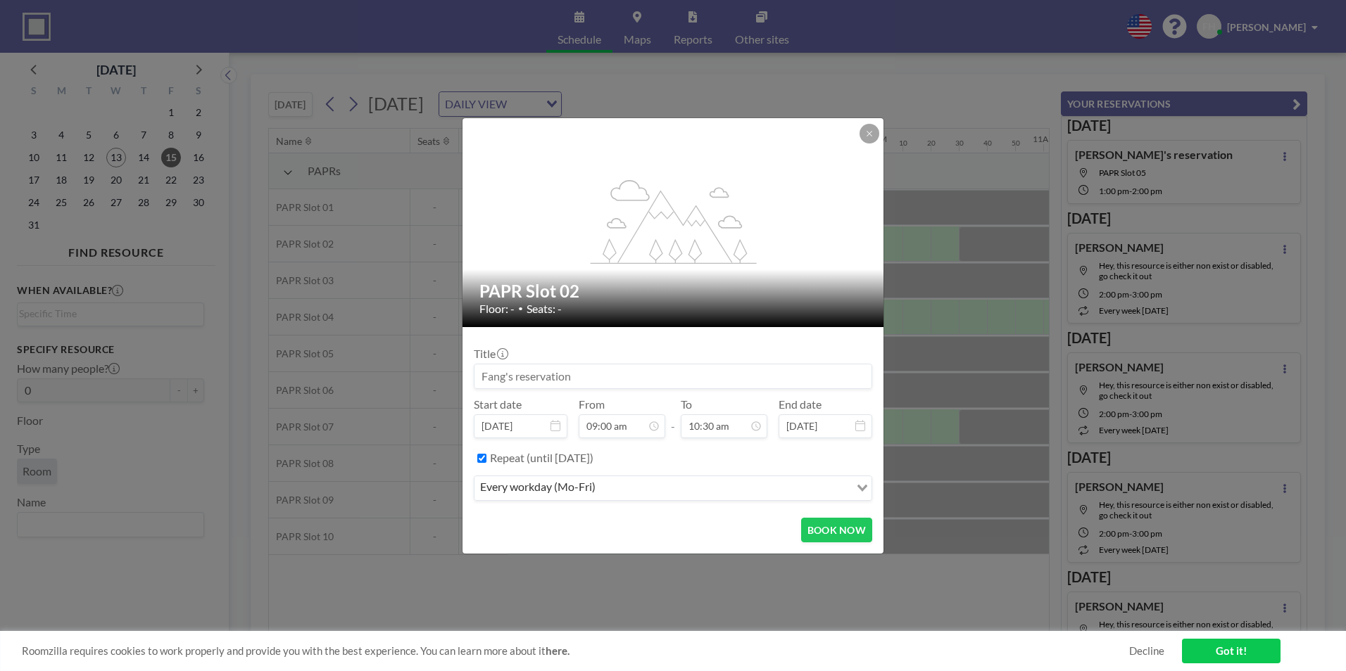
click at [864, 424] on icon at bounding box center [860, 425] width 10 height 11
click at [860, 427] on icon at bounding box center [860, 425] width 10 height 11
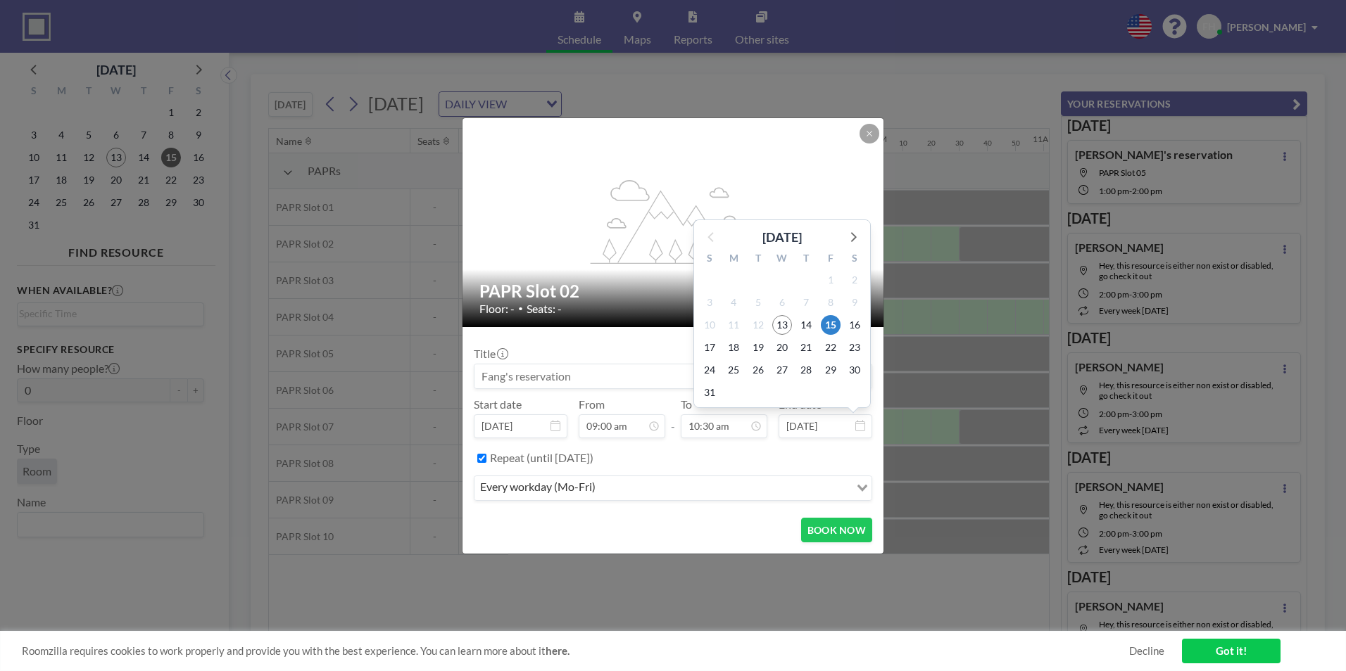
click at [811, 430] on input "[DATE]" at bounding box center [825, 427] width 94 height 24
click at [714, 391] on span "31" at bounding box center [710, 393] width 20 height 20
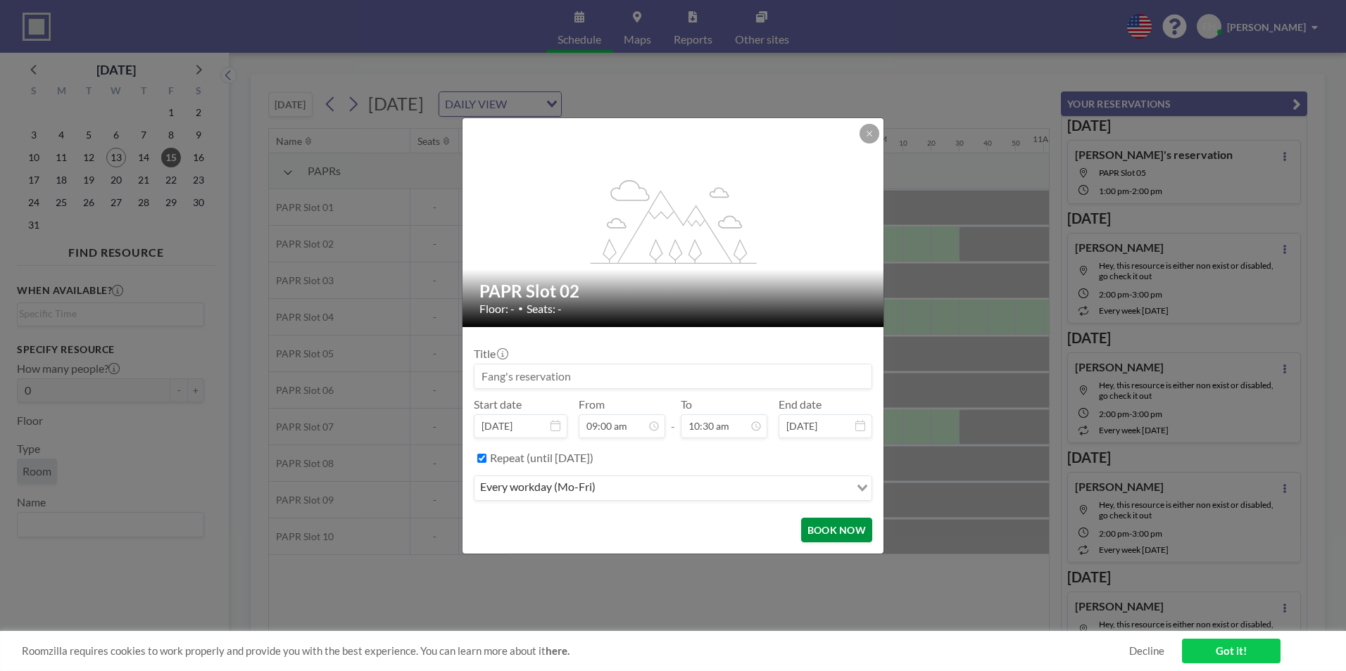
click at [838, 519] on button "BOOK NOW" at bounding box center [836, 530] width 71 height 25
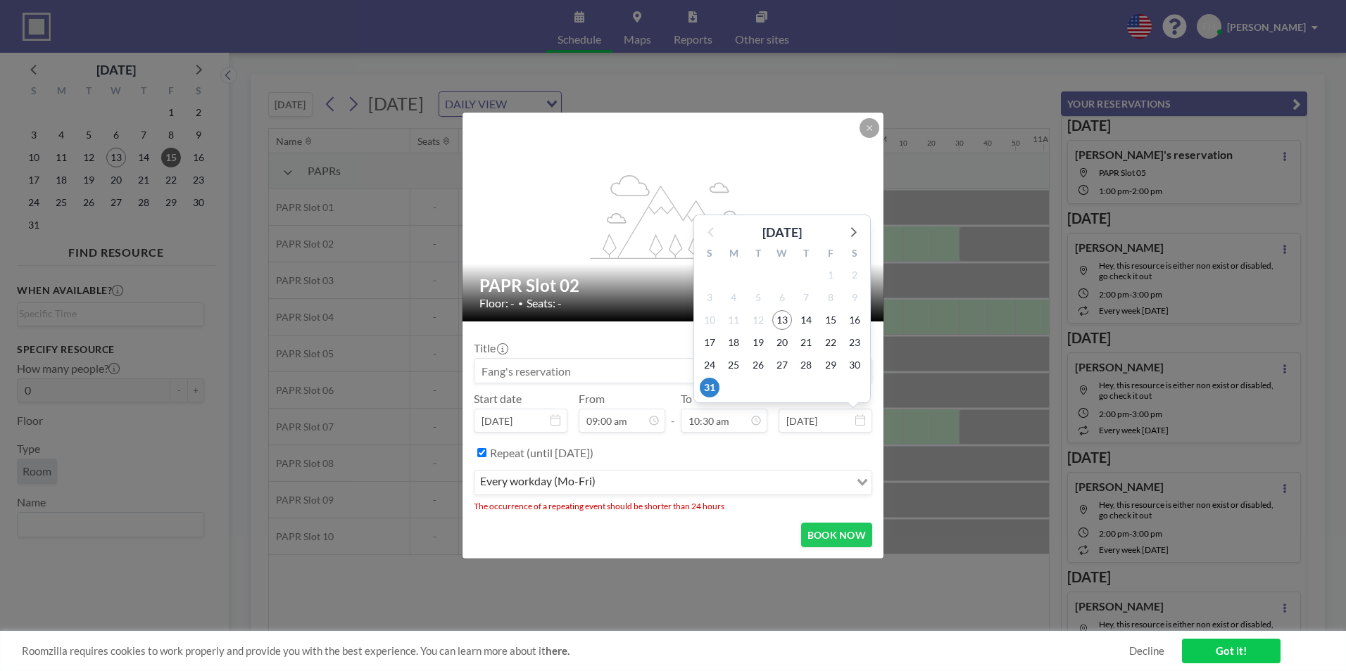
click at [809, 429] on input "[DATE]" at bounding box center [825, 421] width 94 height 24
click at [827, 324] on span "15" at bounding box center [831, 320] width 20 height 20
type input "[DATE]"
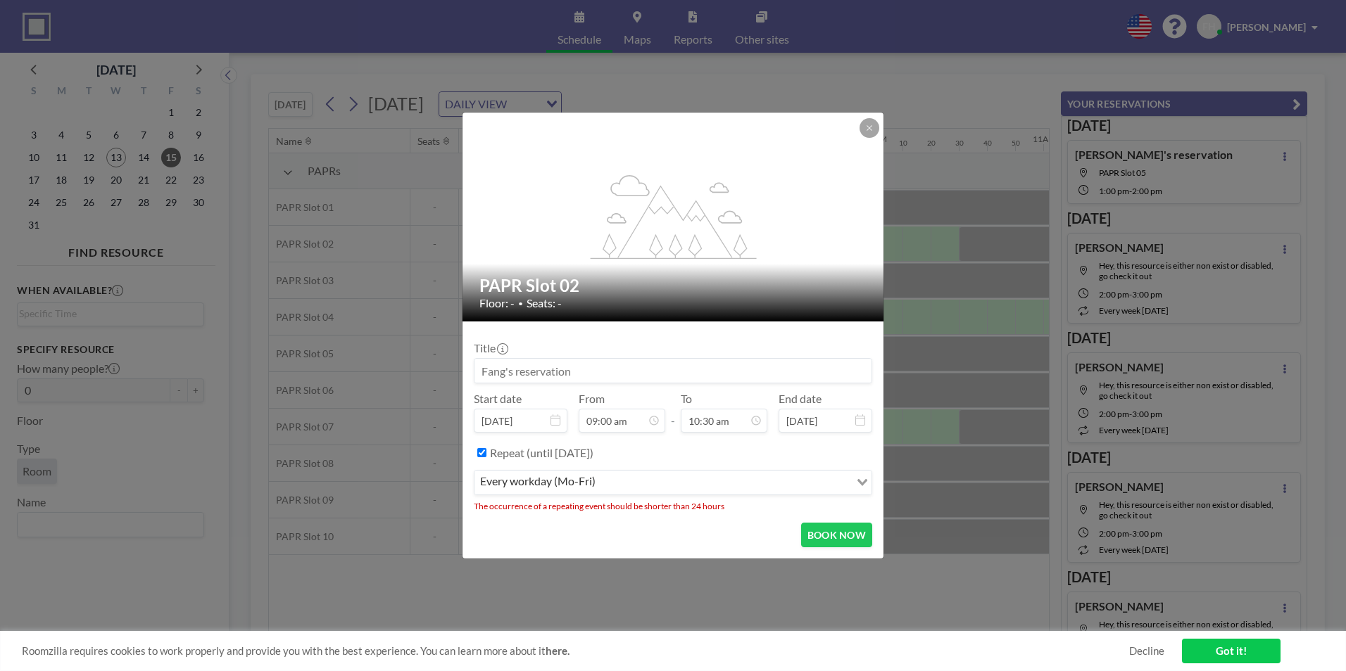
scroll to position [0, 0]
click at [843, 533] on button "BOOK NOW" at bounding box center [836, 535] width 71 height 25
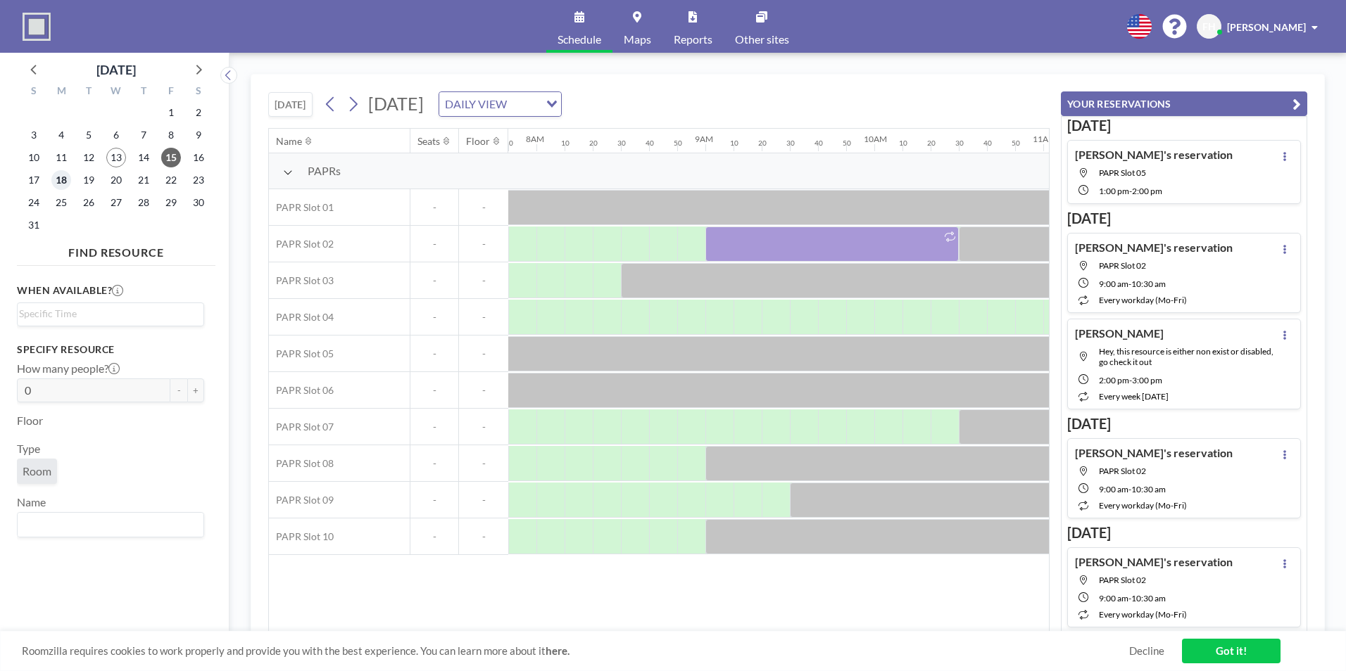
click at [67, 182] on span "18" at bounding box center [61, 180] width 20 height 20
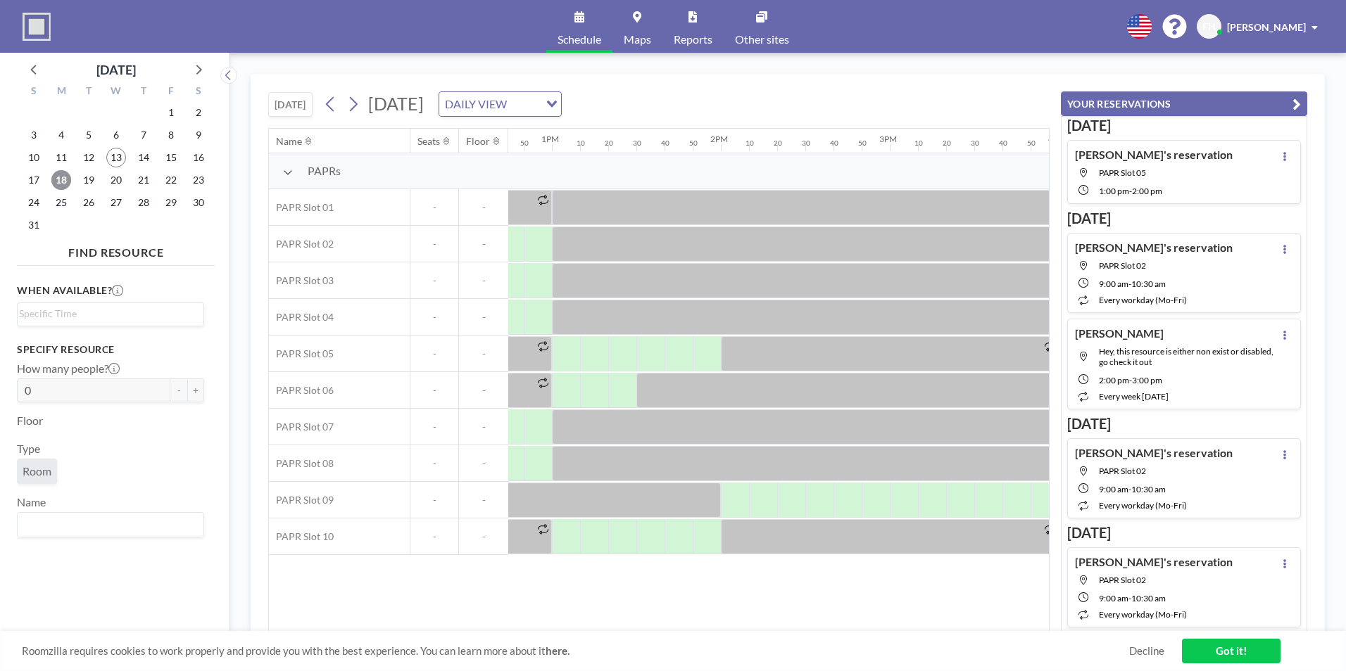
scroll to position [0, 2148]
click at [119, 160] on span "13" at bounding box center [116, 158] width 20 height 20
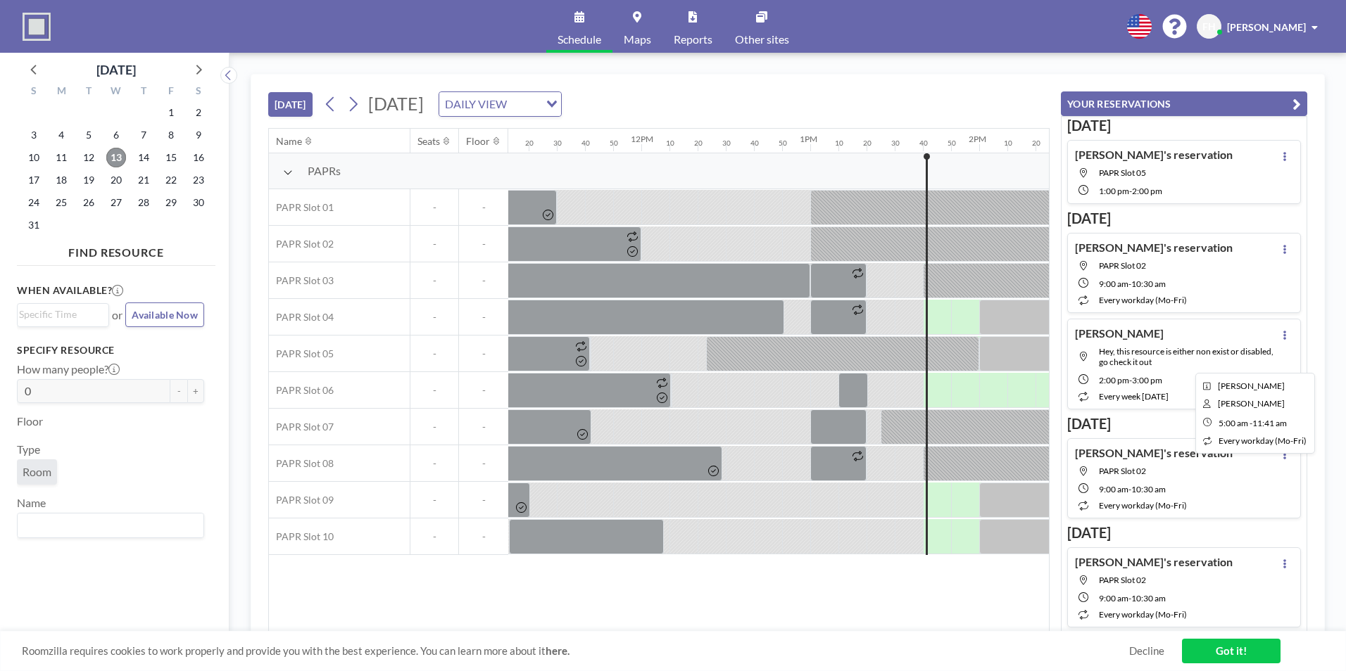
scroll to position [0, 2280]
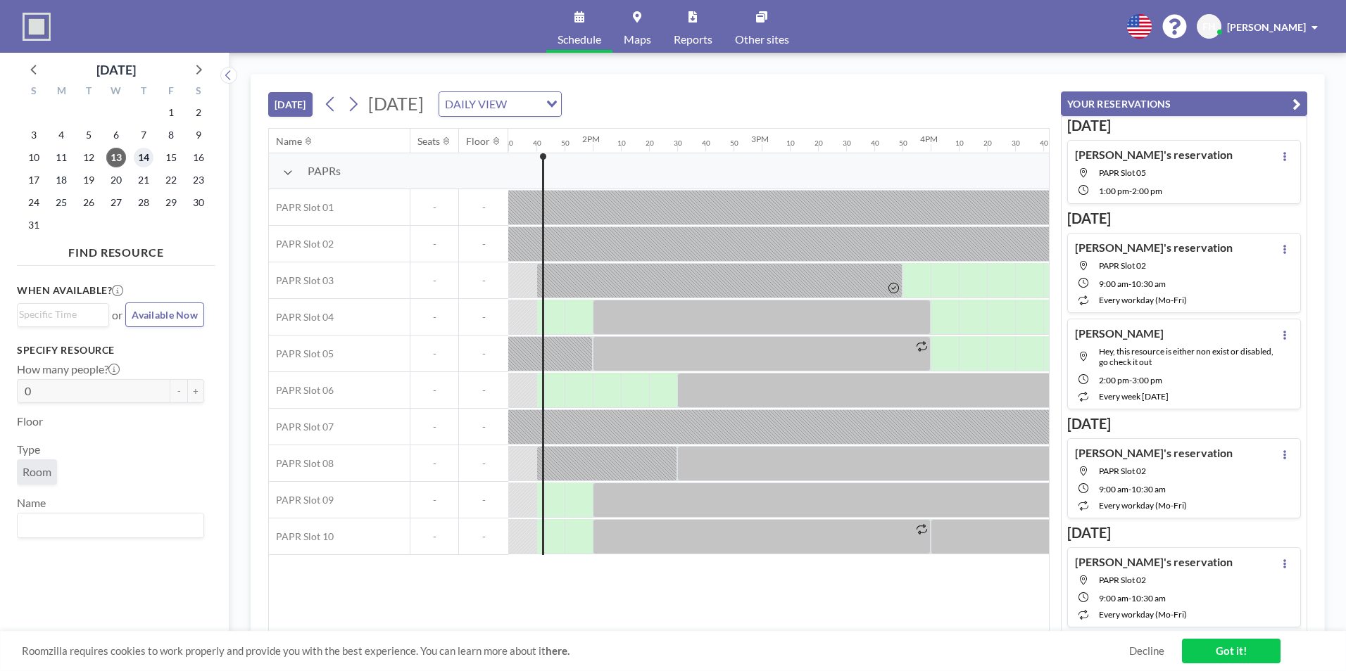
click at [139, 158] on span "14" at bounding box center [144, 158] width 20 height 20
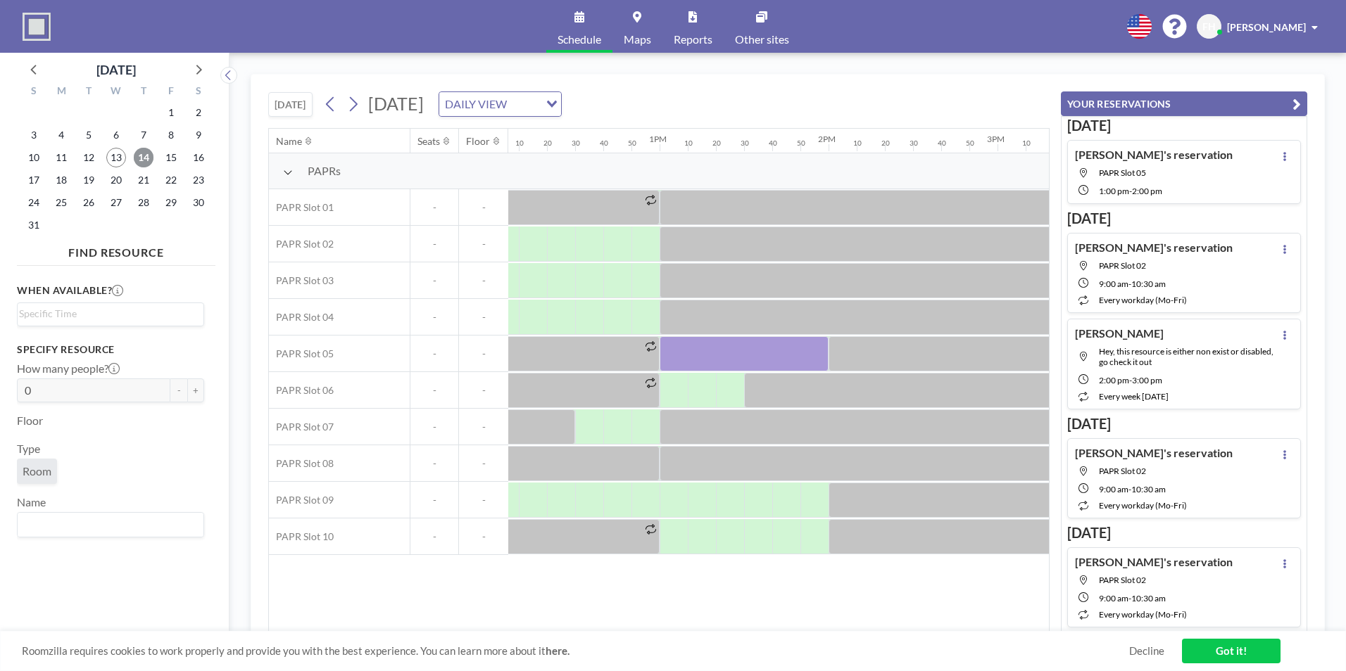
scroll to position [0, 2040]
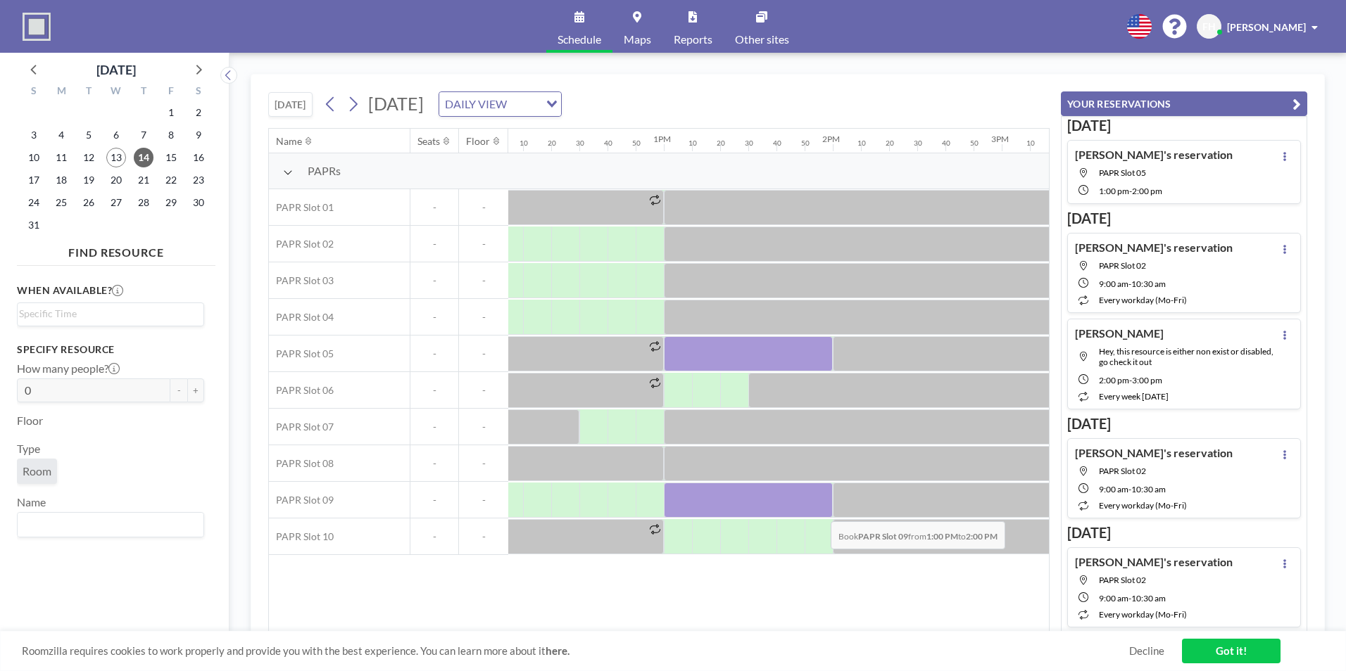
drag, startPoint x: 674, startPoint y: 495, endPoint x: 819, endPoint y: 511, distance: 145.9
click at [819, 511] on div at bounding box center [748, 500] width 169 height 35
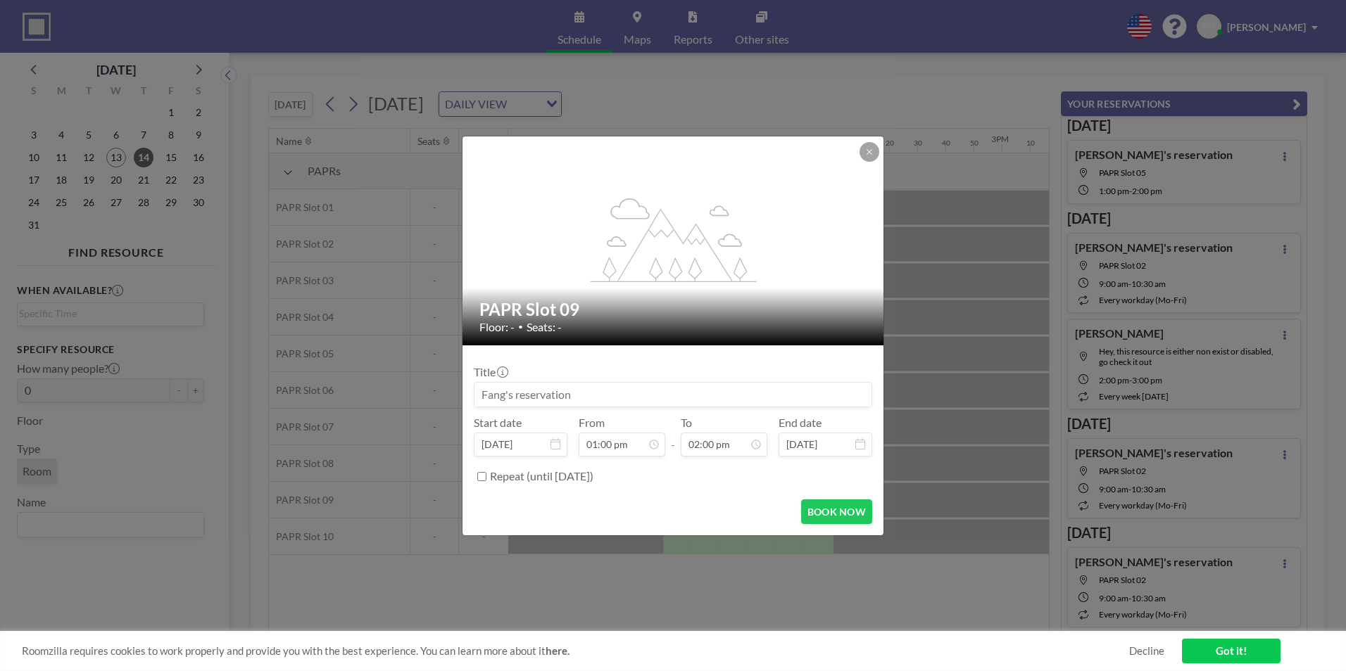
click at [632, 396] on input at bounding box center [672, 395] width 397 height 24
drag, startPoint x: 503, startPoint y: 398, endPoint x: 451, endPoint y: 391, distance: 51.9
click at [450, 391] on div "flex-grow: 1.2; PAPR Slot 09 Floor: - • Seats: - Title Start date [DATE] From 0…" at bounding box center [673, 335] width 1346 height 671
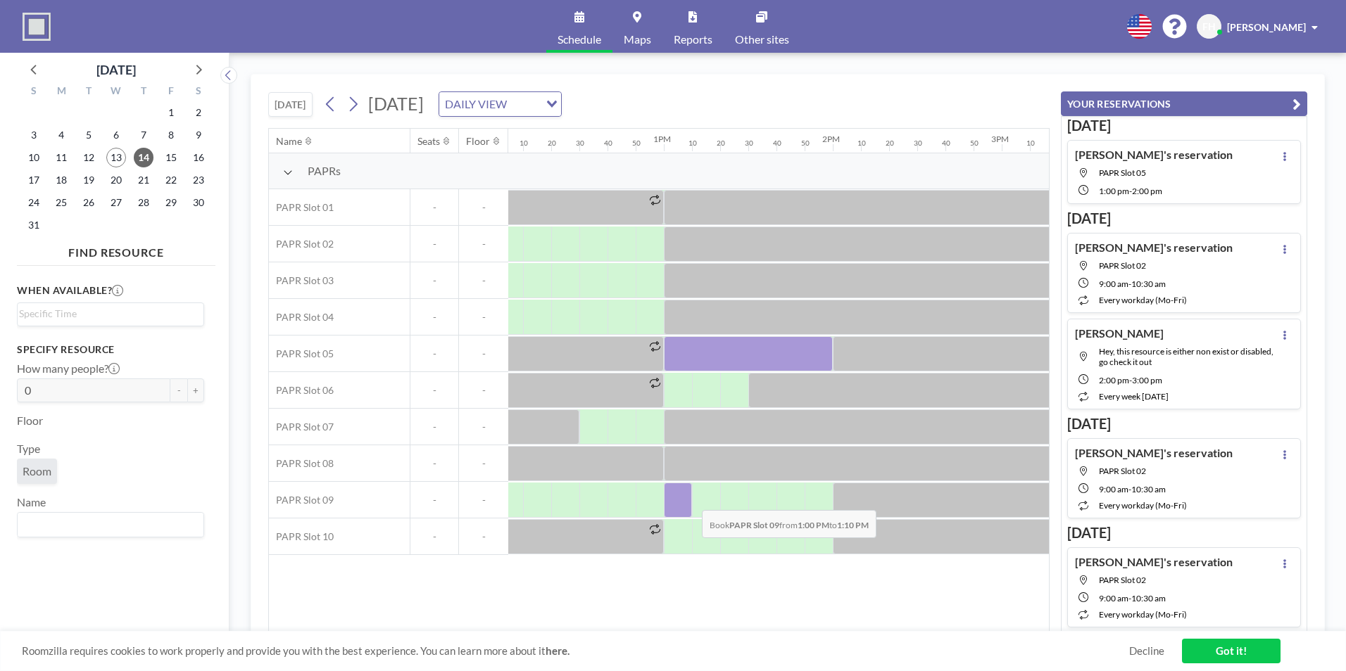
click at [689, 500] on div at bounding box center [678, 500] width 28 height 35
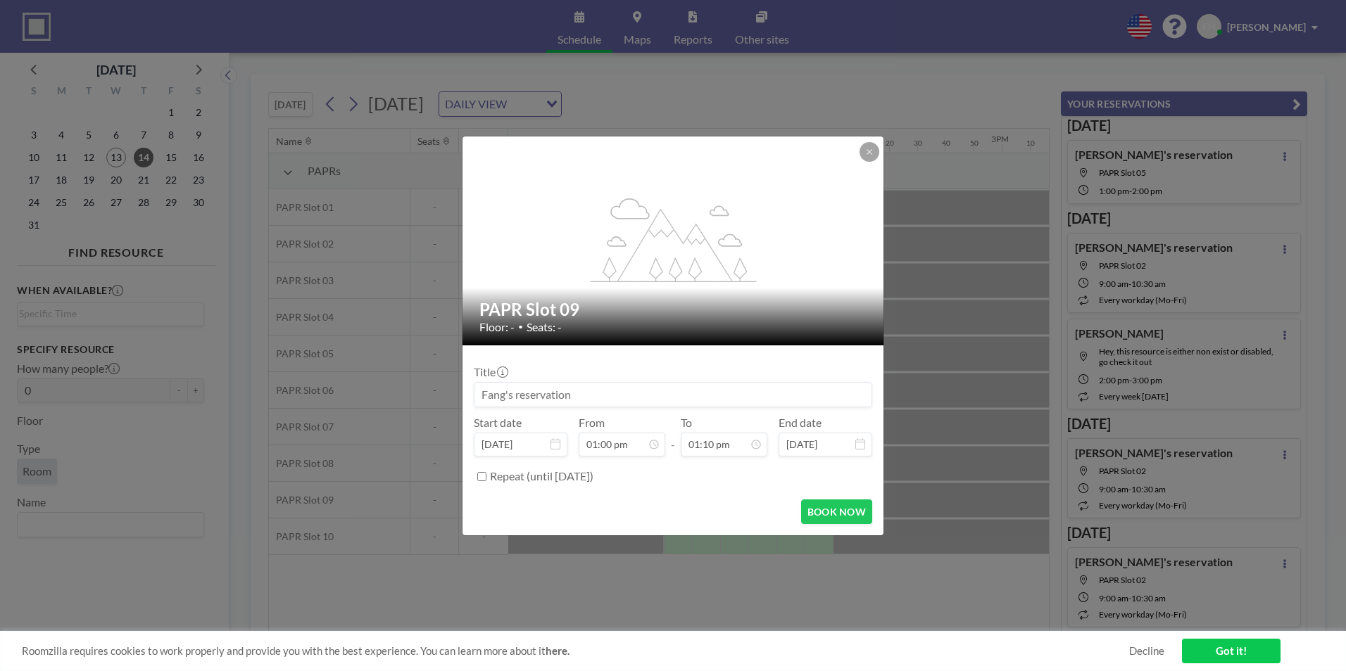
scroll to position [1954, 0]
click at [505, 399] on input at bounding box center [672, 395] width 397 height 24
click at [504, 396] on input at bounding box center [672, 395] width 397 height 24
click at [507, 393] on input at bounding box center [672, 395] width 397 height 24
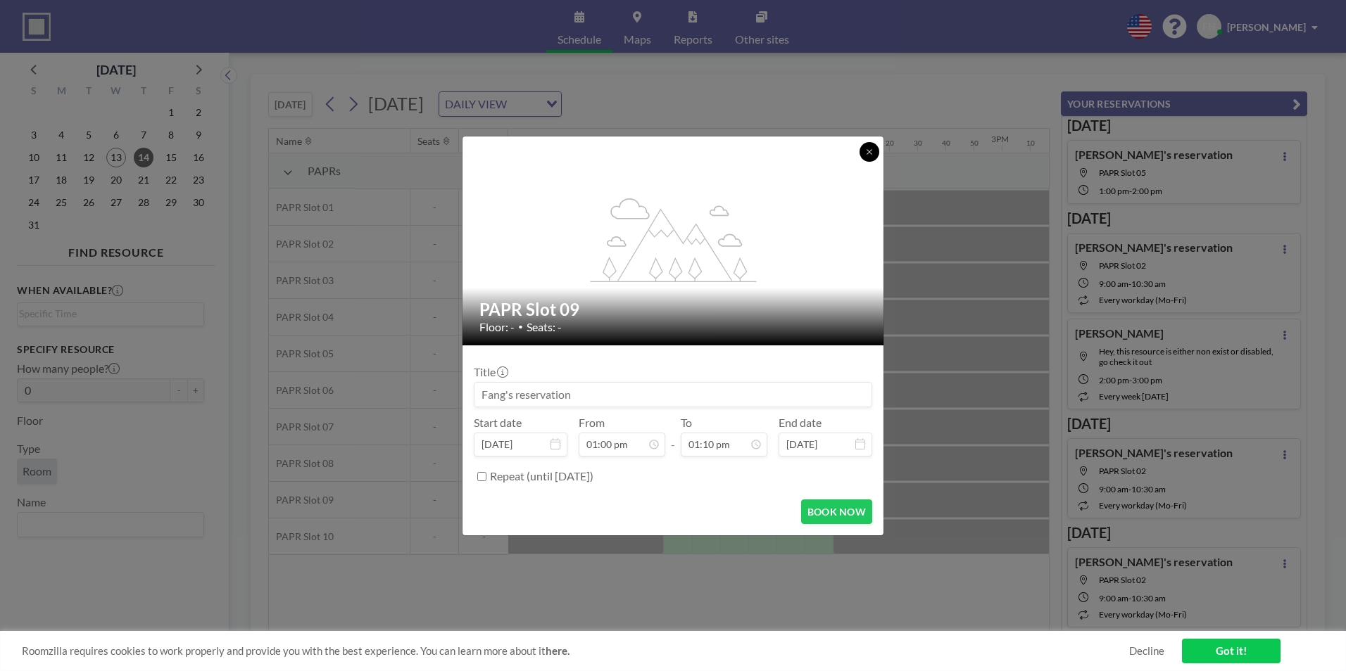
click at [872, 150] on icon at bounding box center [869, 152] width 8 height 8
